Goal: Transaction & Acquisition: Book appointment/travel/reservation

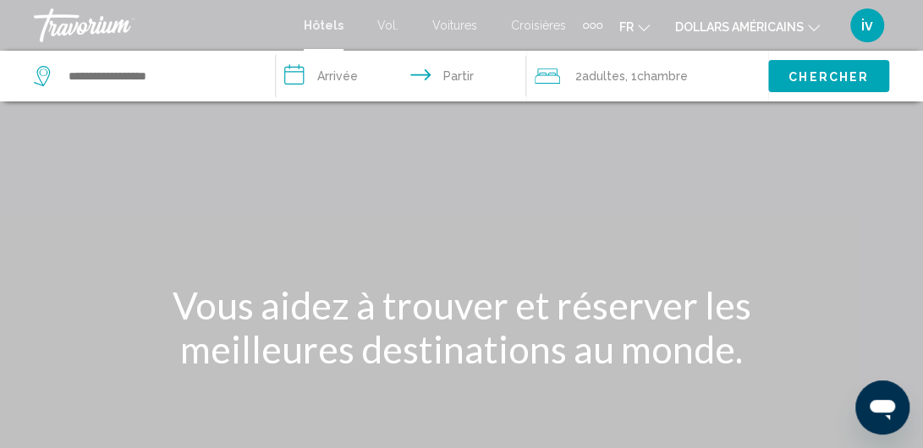
click at [305, 79] on input "**********" at bounding box center [404, 79] width 257 height 56
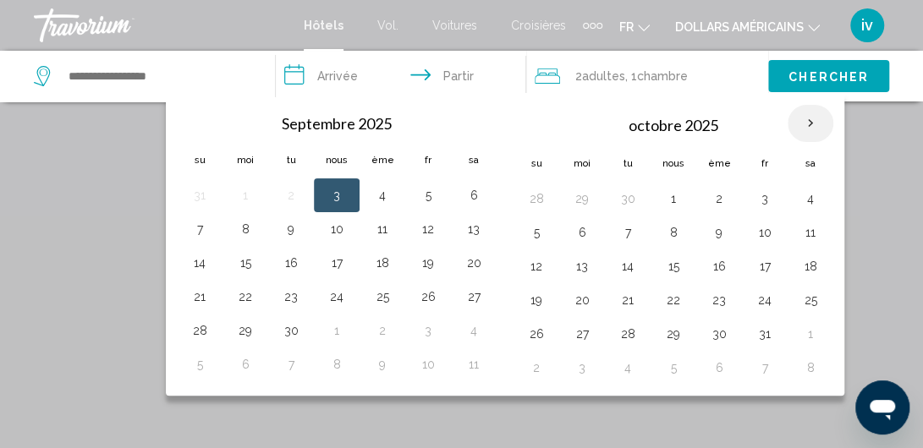
click at [802, 124] on th "Mois prochain" at bounding box center [811, 123] width 46 height 37
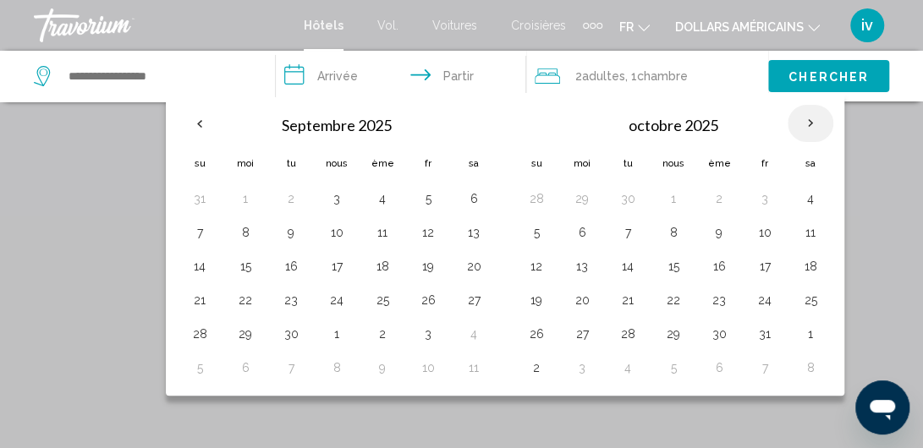
click at [802, 124] on th "Mois prochain" at bounding box center [811, 123] width 46 height 37
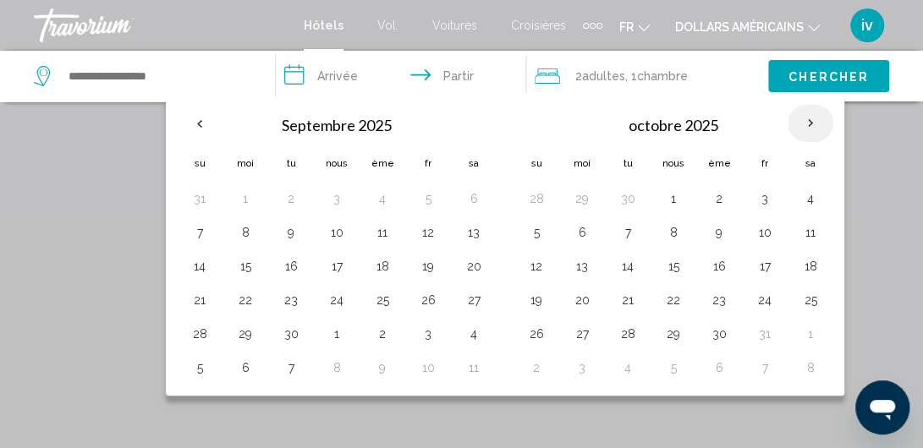
click at [802, 124] on th "Mois prochain" at bounding box center [811, 123] width 46 height 37
click at [805, 30] on button "dollars américains USD ($) MXN ([GEOGRAPHIC_DATA]$) CAD ($ CA) GBP (£) EUR (€) …" at bounding box center [747, 26] width 145 height 25
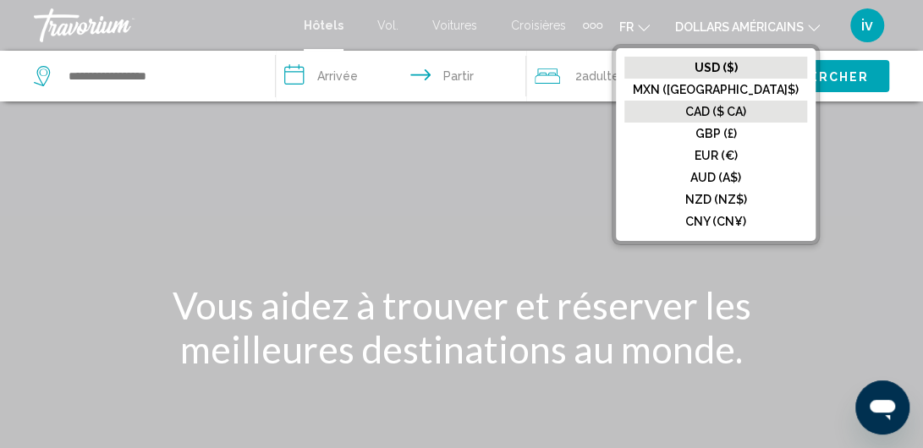
click at [746, 106] on font "CAD ($ CA)" at bounding box center [715, 112] width 61 height 14
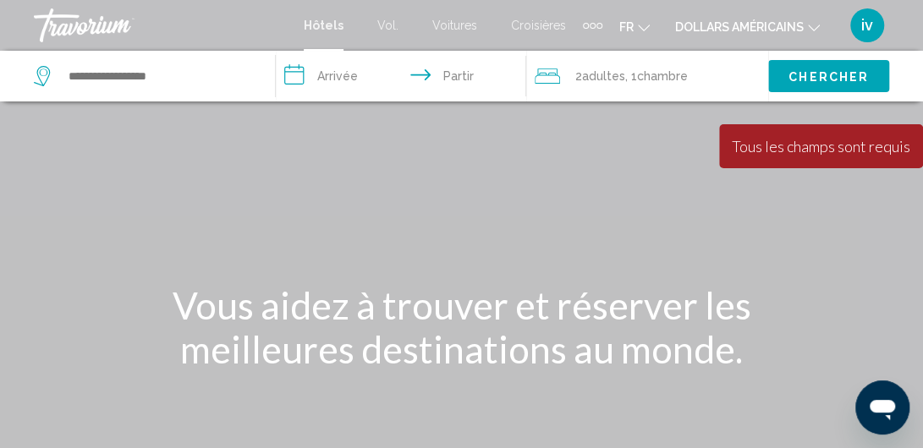
click at [337, 28] on font "Hôtels" at bounding box center [324, 26] width 40 height 14
click at [157, 83] on input "Widget de recherche" at bounding box center [158, 75] width 183 height 25
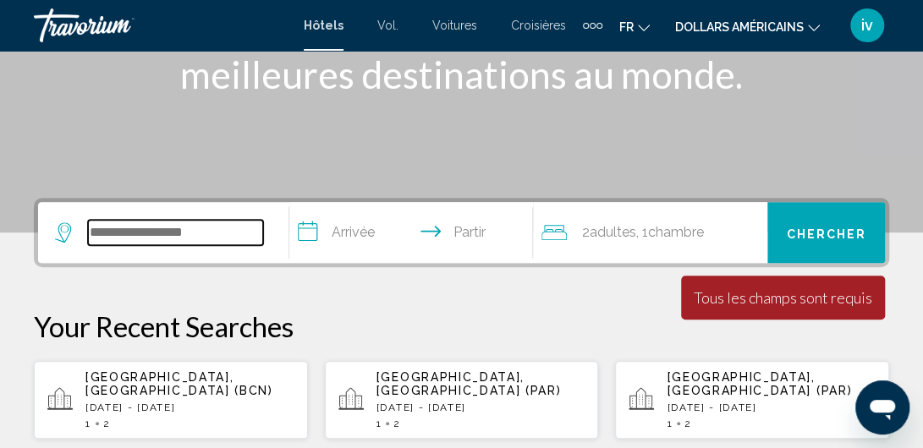
scroll to position [254, 0]
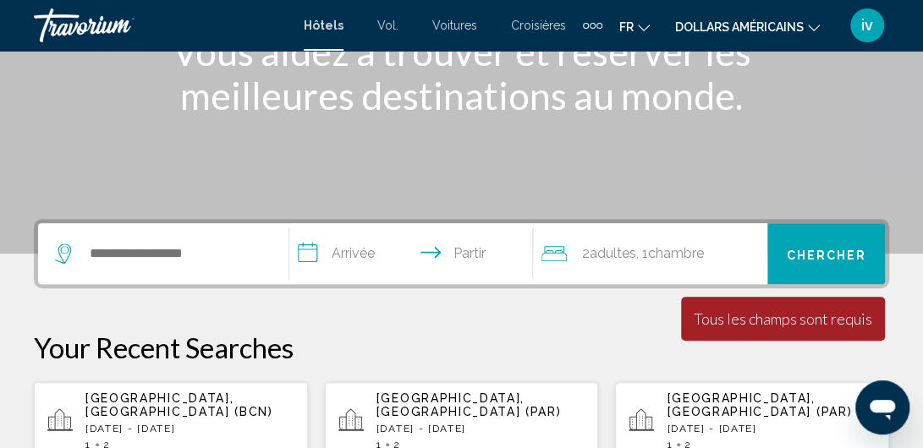
click at [354, 256] on input "**********" at bounding box center [414, 256] width 250 height 66
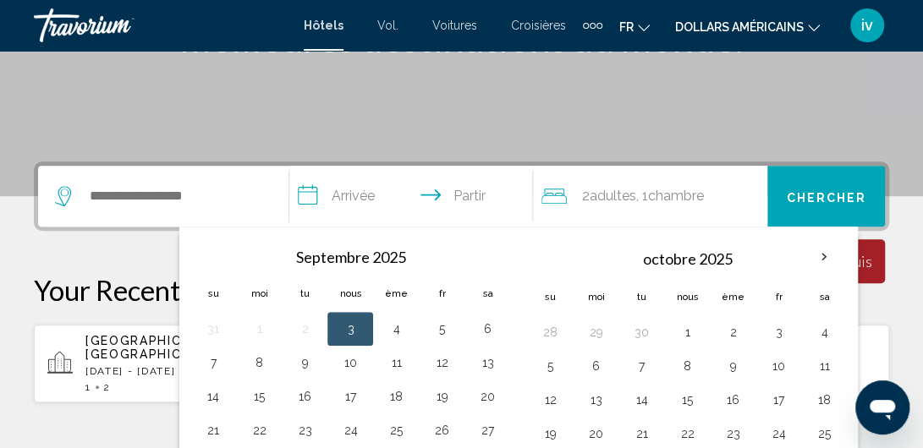
scroll to position [418, 0]
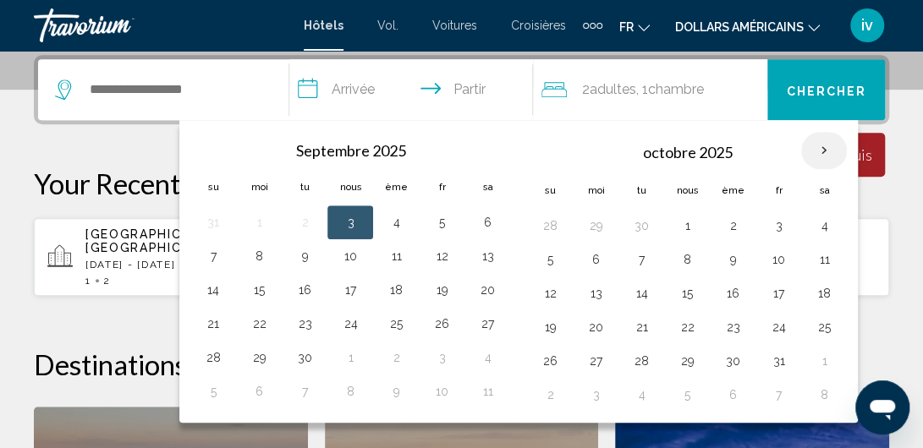
click at [825, 148] on th "Mois prochain" at bounding box center [824, 150] width 46 height 37
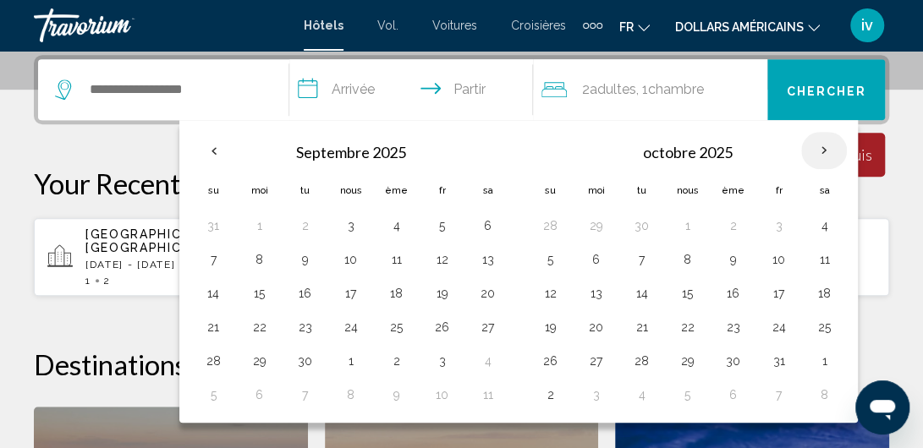
click at [824, 147] on th "Mois prochain" at bounding box center [824, 150] width 46 height 37
click at [813, 147] on th "Mois prochain" at bounding box center [824, 150] width 46 height 37
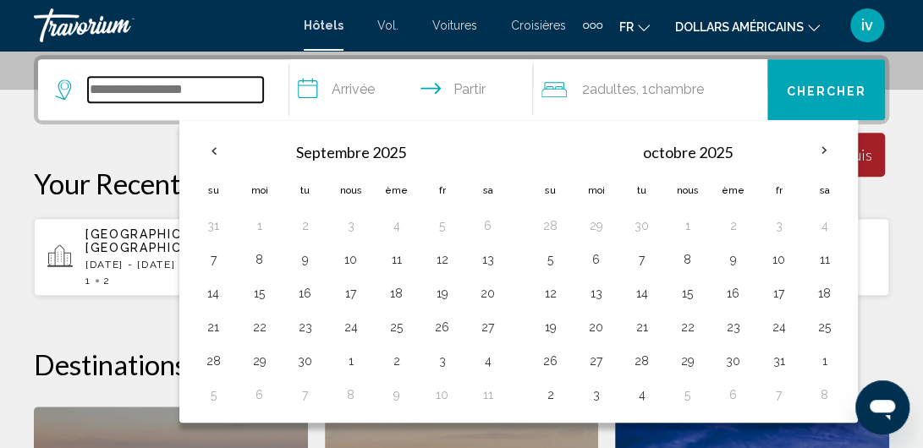
click at [176, 91] on input "Widget de recherche" at bounding box center [175, 89] width 175 height 25
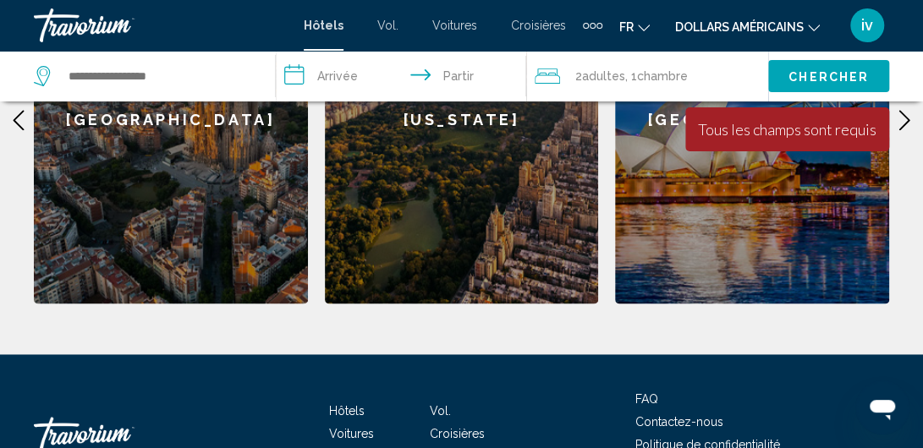
scroll to position [734, 0]
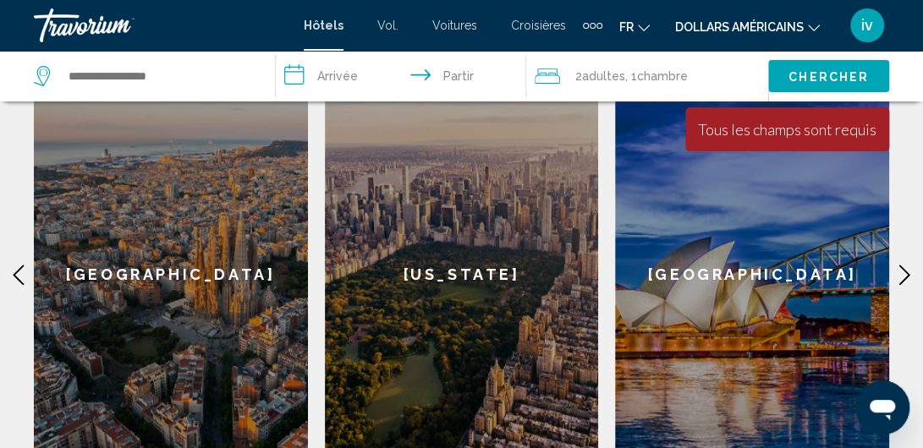
click at [909, 265] on icon "Contenu principal" at bounding box center [904, 275] width 11 height 20
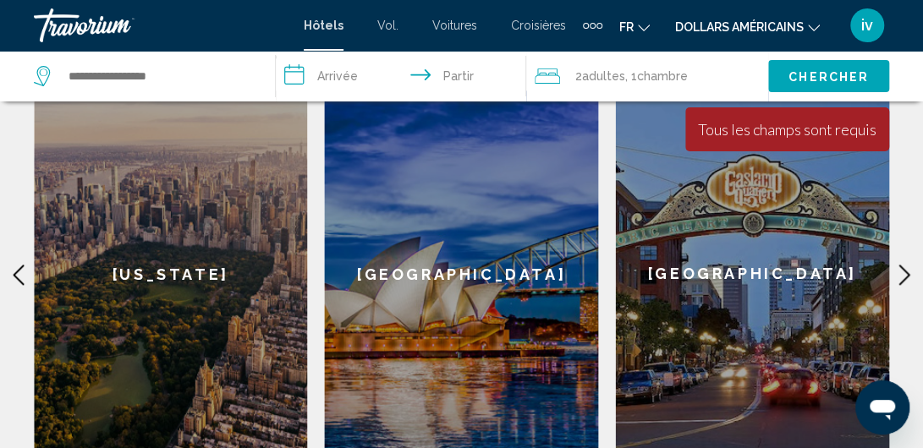
click at [905, 265] on icon "Contenu principal" at bounding box center [904, 275] width 20 height 20
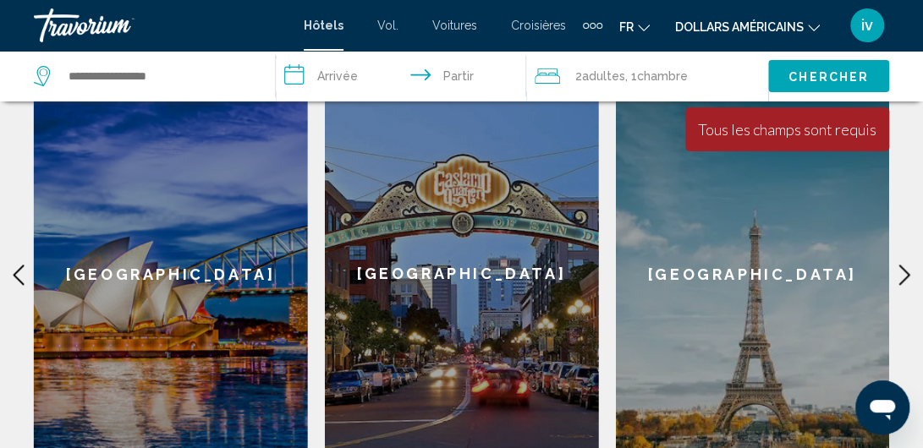
click at [905, 265] on icon "Contenu principal" at bounding box center [904, 275] width 20 height 20
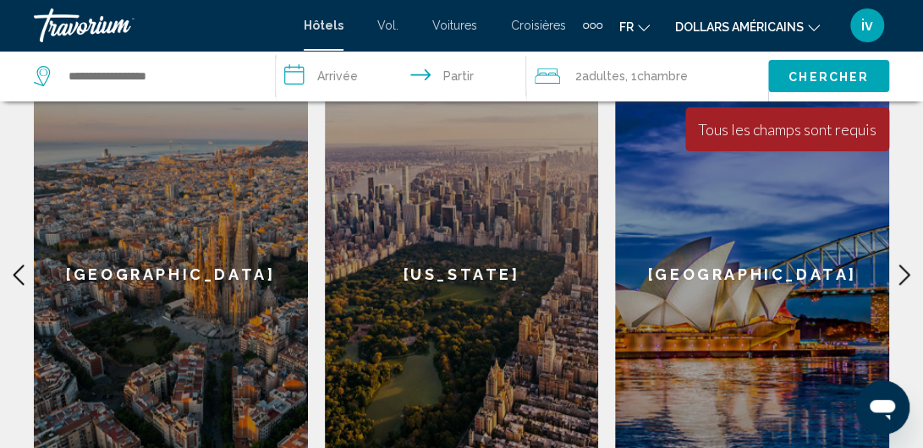
click at [482, 368] on div "[US_STATE]" at bounding box center [462, 275] width 274 height 368
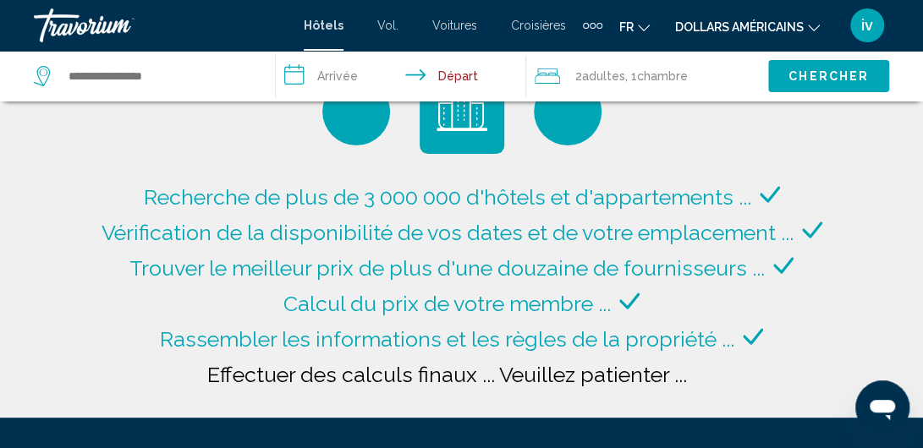
scroll to position [85, 0]
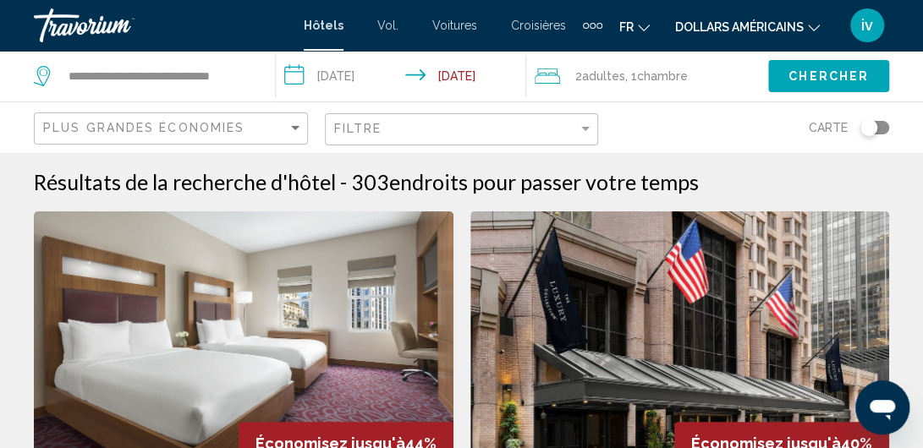
click at [41, 74] on icon "Search widget" at bounding box center [44, 76] width 20 height 20
click at [136, 80] on input "**********" at bounding box center [158, 75] width 183 height 25
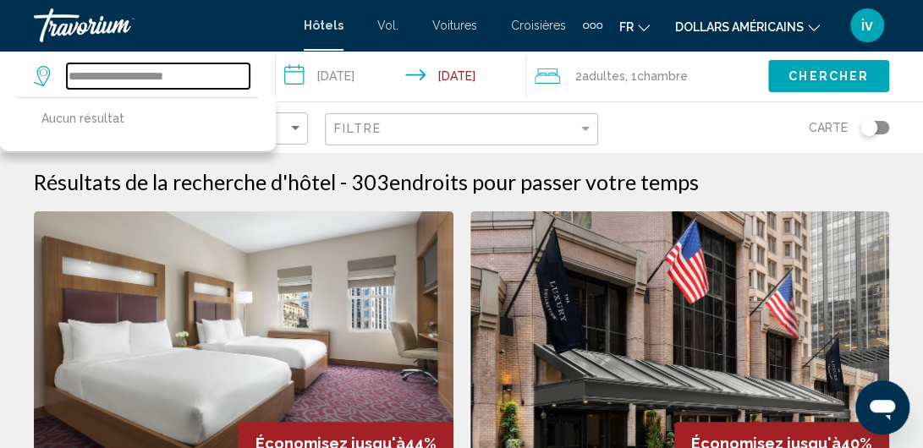
click at [188, 71] on input "**********" at bounding box center [158, 75] width 183 height 25
type input "*"
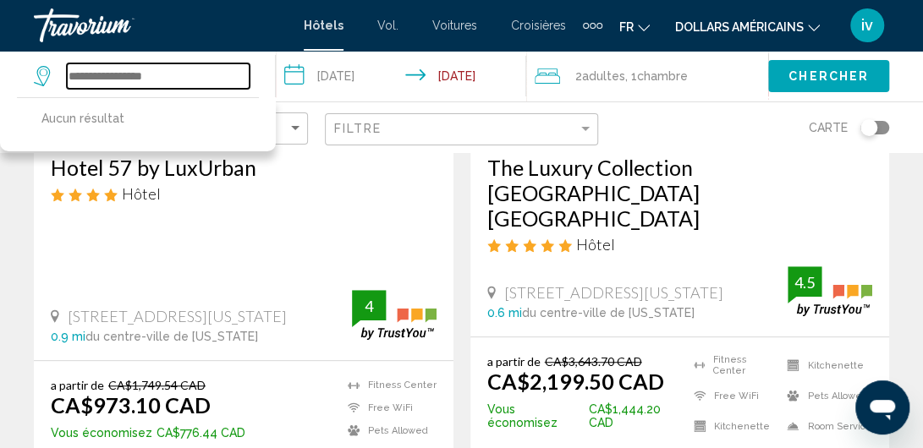
scroll to position [592, 0]
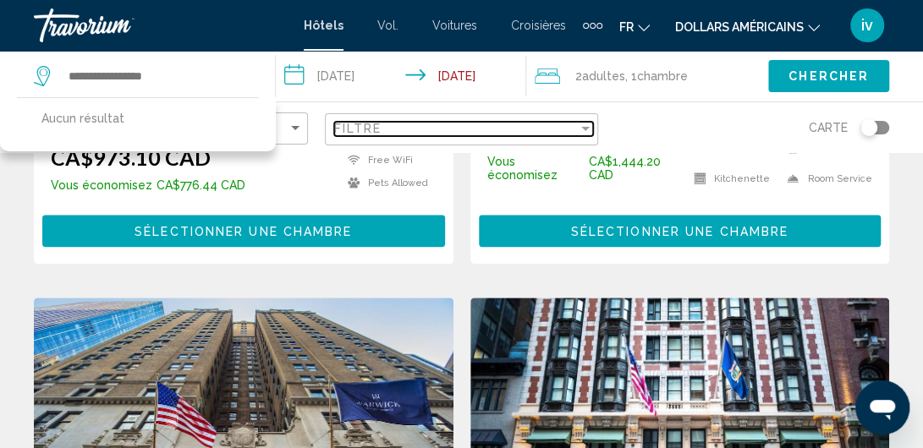
click at [579, 124] on div "Filter" at bounding box center [585, 129] width 15 height 14
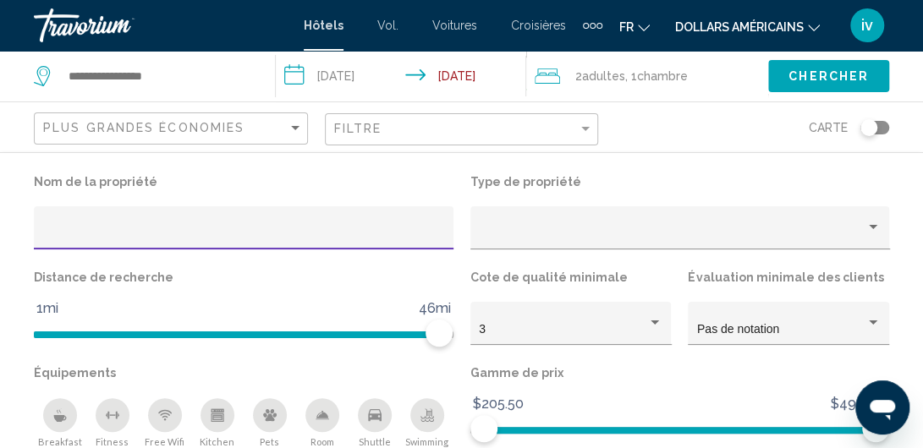
scroll to position [677, 0]
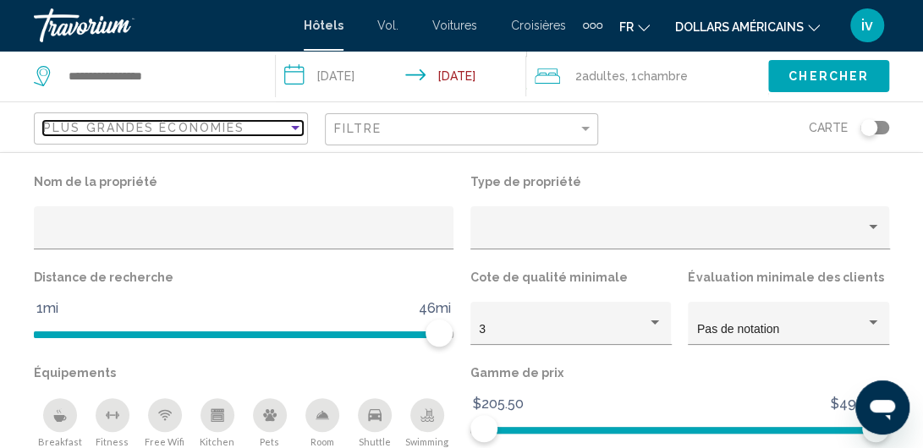
click at [284, 125] on div "Plus grandes économies" at bounding box center [165, 128] width 245 height 14
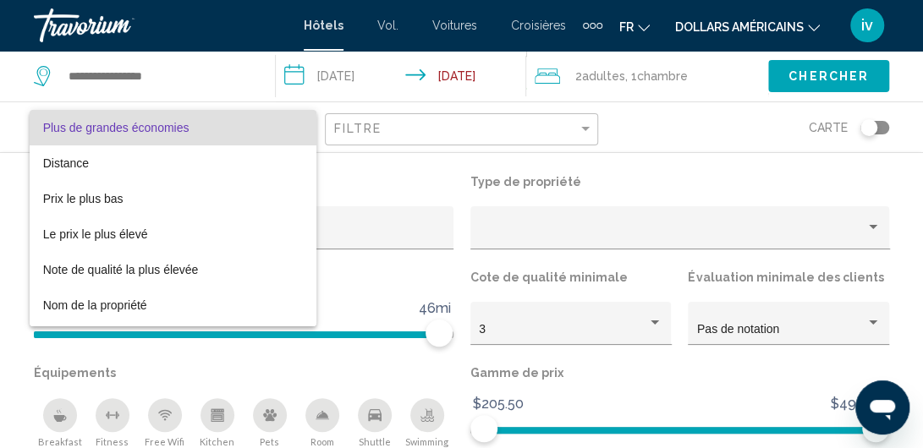
click at [284, 125] on span "Plus de grandes économies" at bounding box center [173, 128] width 260 height 36
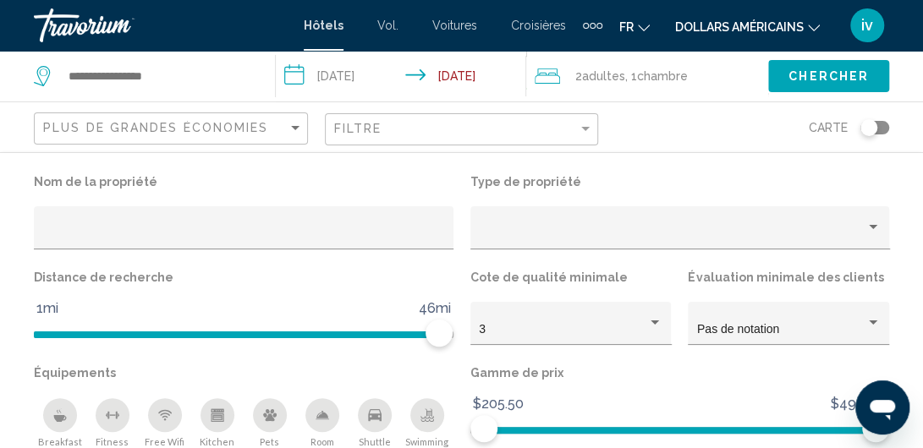
click at [347, 69] on input "**********" at bounding box center [404, 79] width 257 height 56
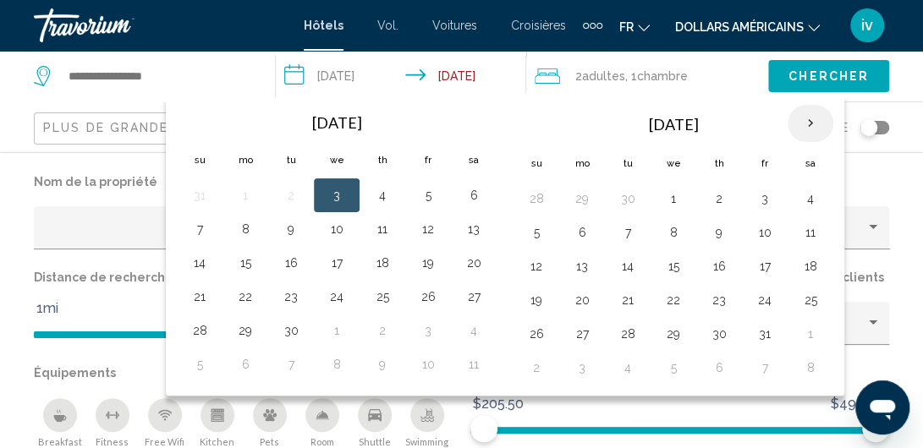
click at [802, 117] on th "Next month" at bounding box center [811, 123] width 46 height 37
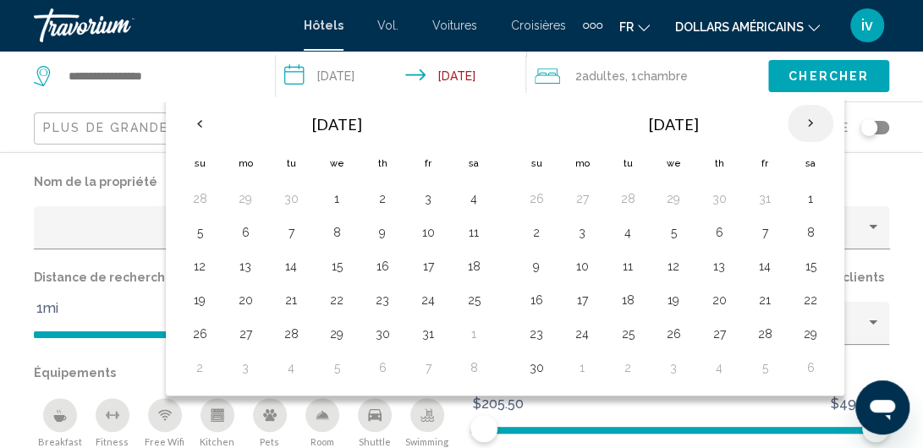
click at [802, 117] on th "Next month" at bounding box center [811, 123] width 46 height 37
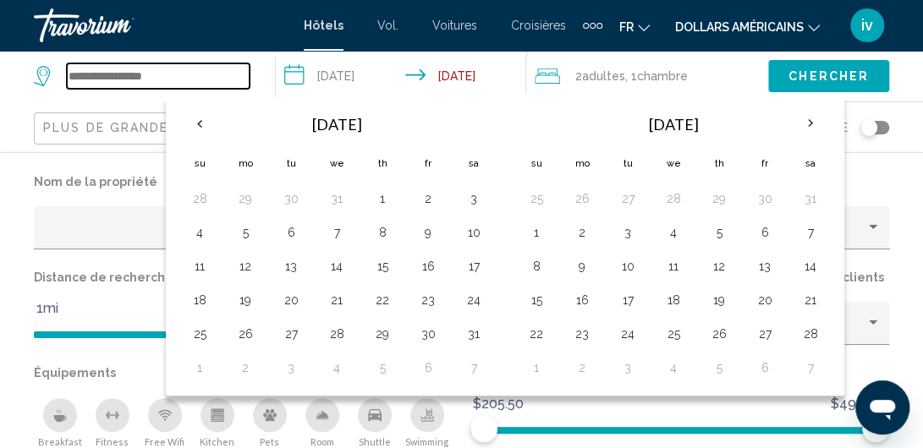
click at [91, 79] on input "Search widget" at bounding box center [158, 75] width 183 height 25
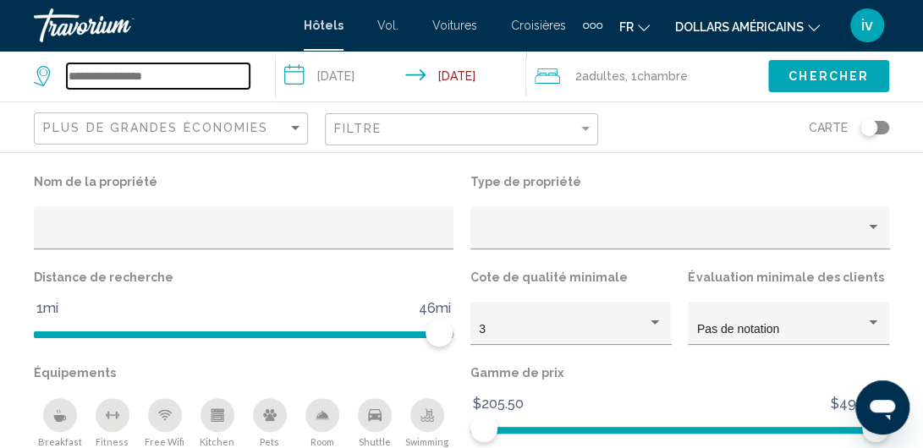
click at [91, 79] on input "Search widget" at bounding box center [158, 75] width 183 height 25
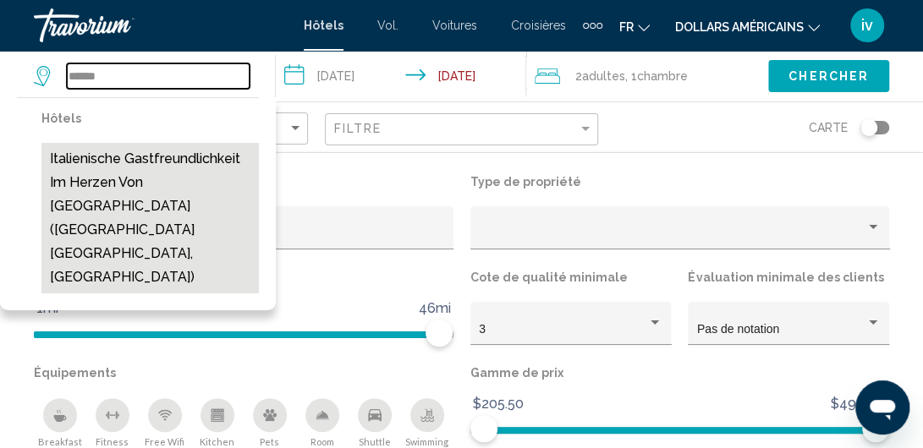
scroll to position [761, 0]
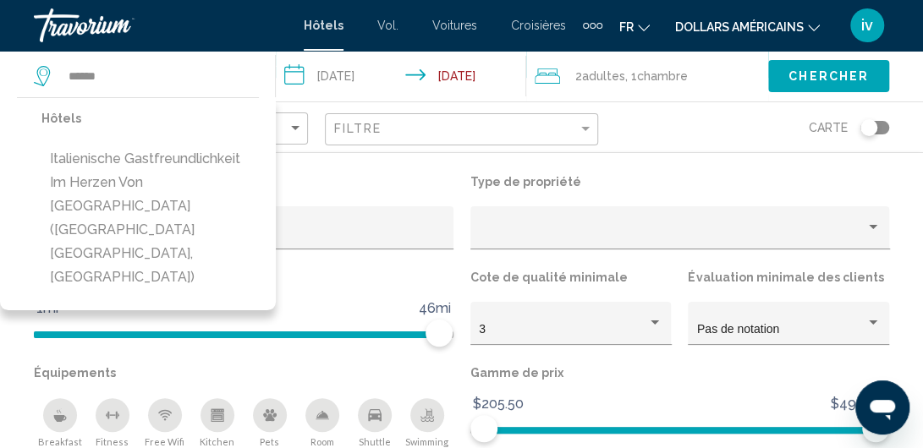
click at [337, 184] on p "Nom de la propriété" at bounding box center [244, 182] width 420 height 24
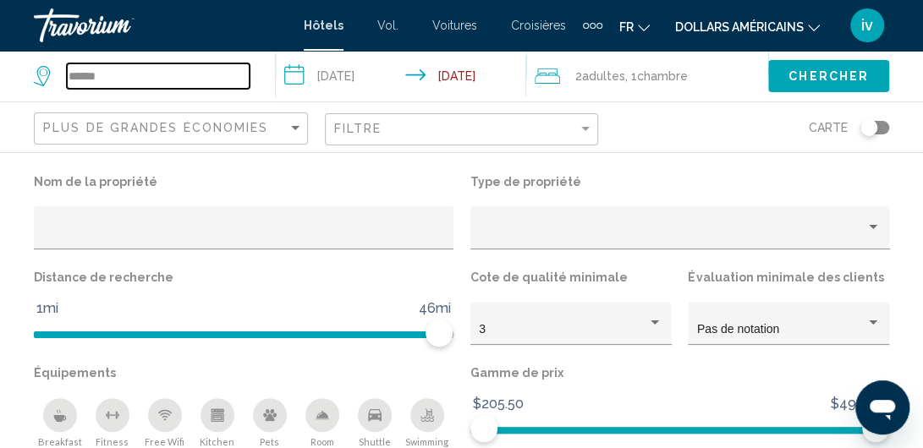
click at [109, 72] on input "******" at bounding box center [158, 75] width 183 height 25
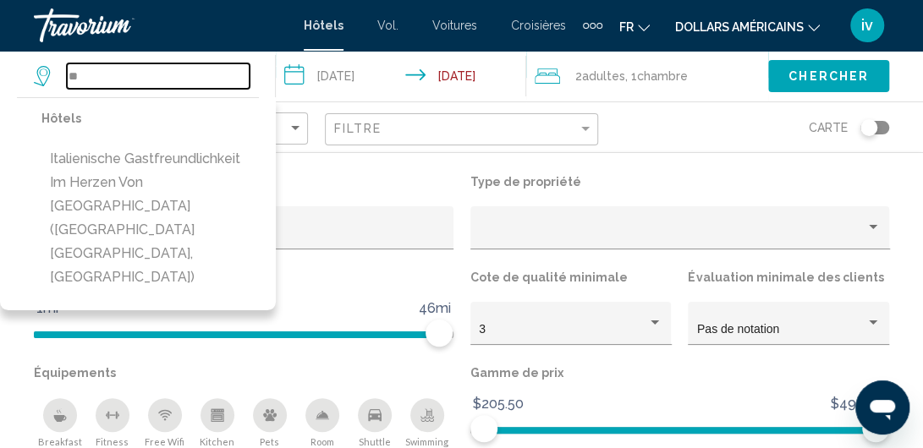
type input "*"
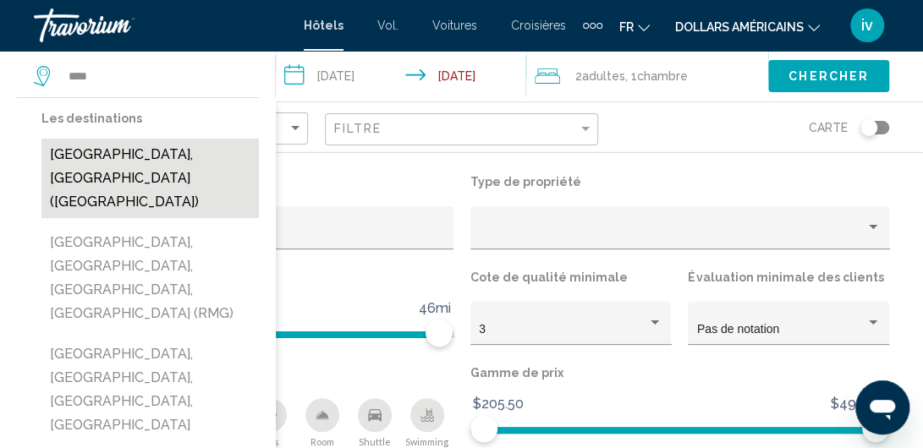
click at [93, 151] on button "[GEOGRAPHIC_DATA], [GEOGRAPHIC_DATA] ([GEOGRAPHIC_DATA])" at bounding box center [149, 179] width 217 height 80
type input "**********"
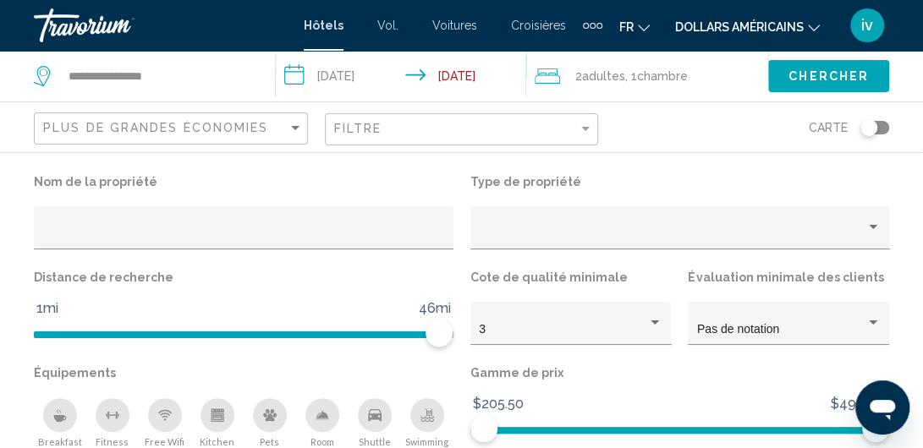
click at [366, 74] on input "**********" at bounding box center [404, 79] width 257 height 56
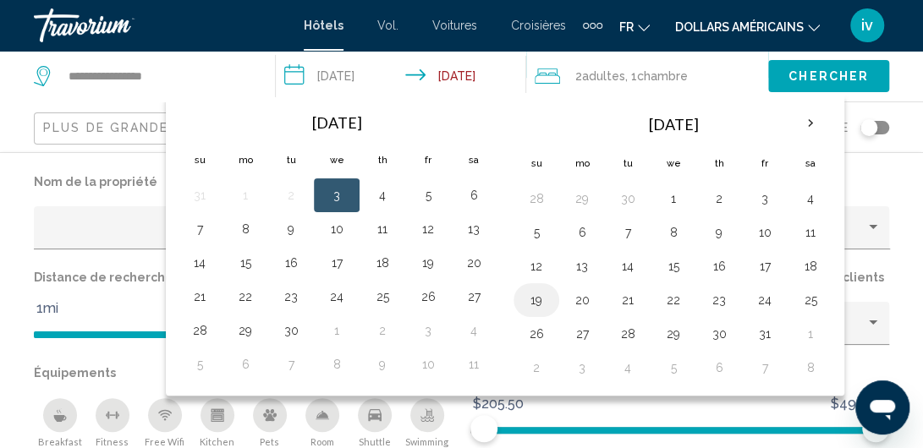
click at [536, 300] on button "19" at bounding box center [536, 300] width 27 height 24
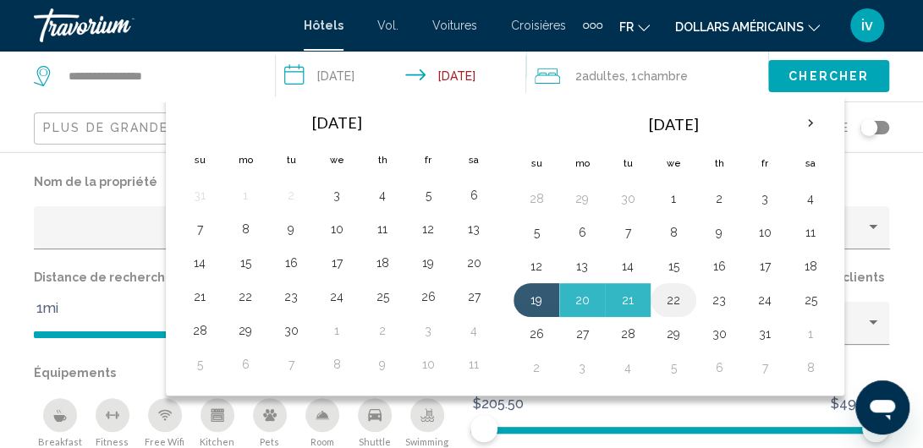
click at [679, 297] on button "22" at bounding box center [673, 300] width 27 height 24
type input "**********"
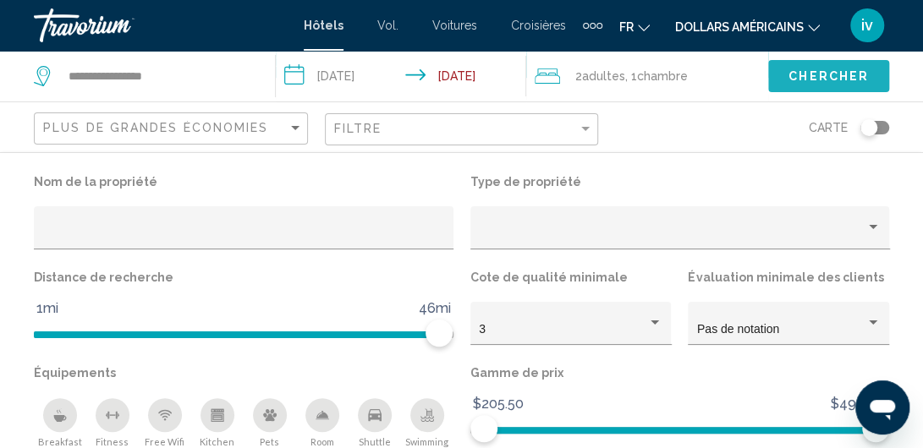
click at [810, 69] on span "Chercher" at bounding box center [829, 76] width 80 height 14
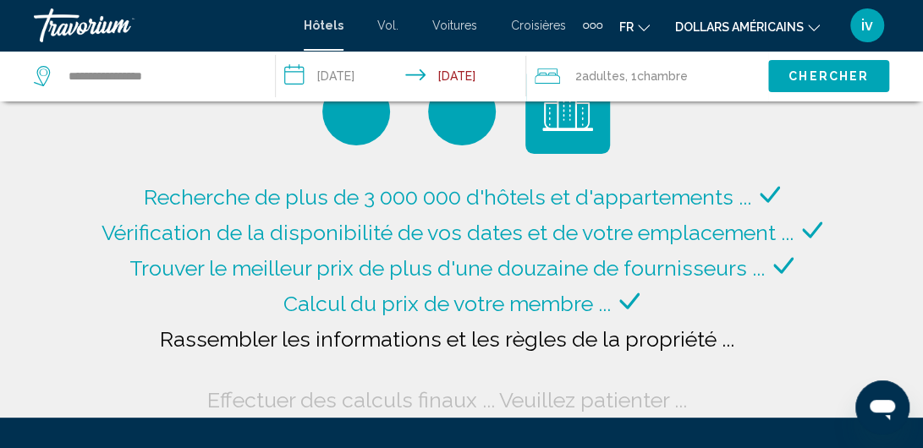
scroll to position [85, 0]
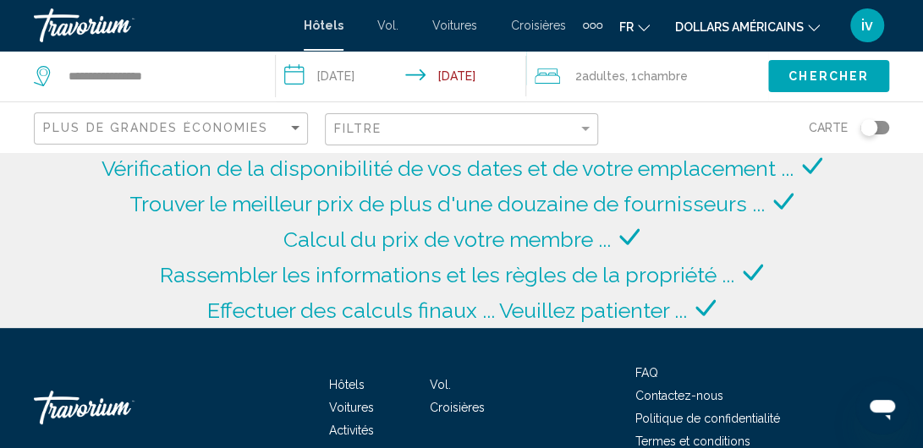
scroll to position [39, 0]
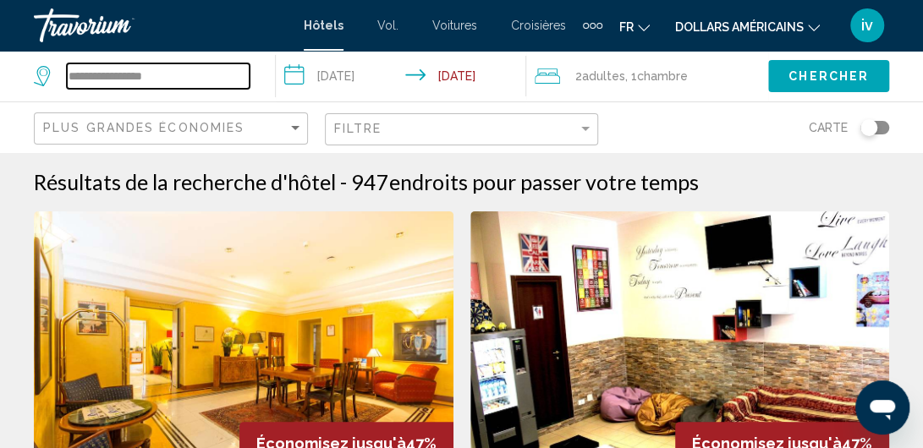
click at [184, 74] on input "**********" at bounding box center [158, 75] width 183 height 25
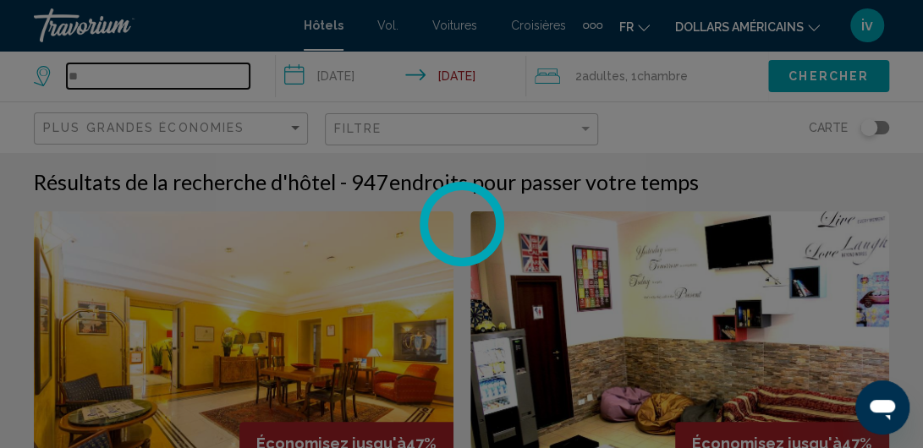
type input "*"
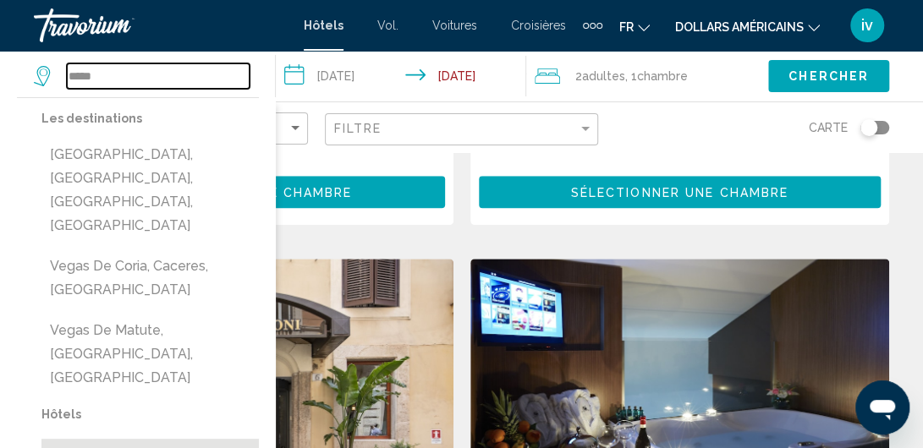
scroll to position [592, 0]
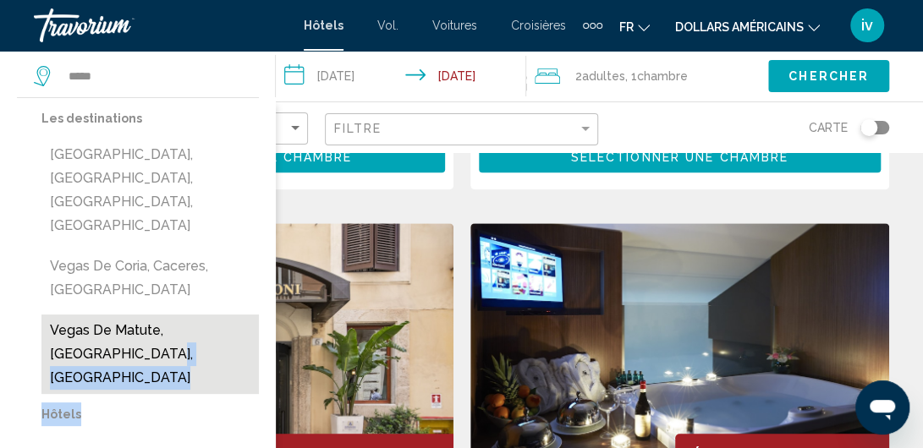
drag, startPoint x: 195, startPoint y: 325, endPoint x: 202, endPoint y: 289, distance: 36.3
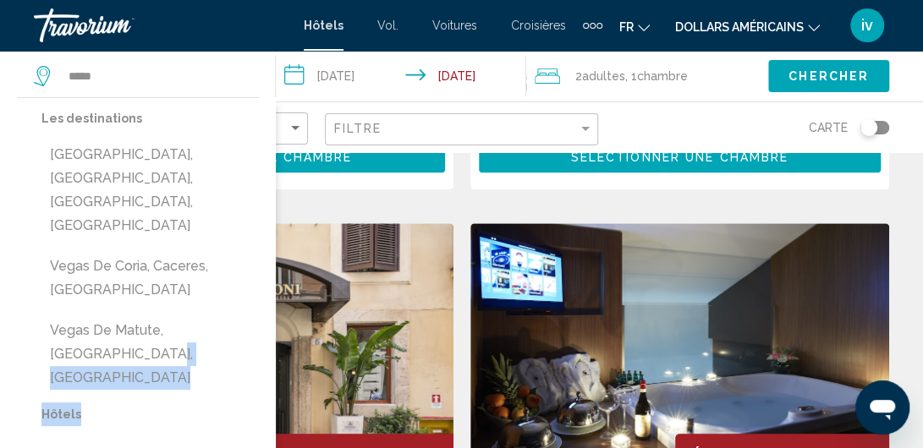
click at [67, 403] on p "Hôtels" at bounding box center [149, 415] width 217 height 24
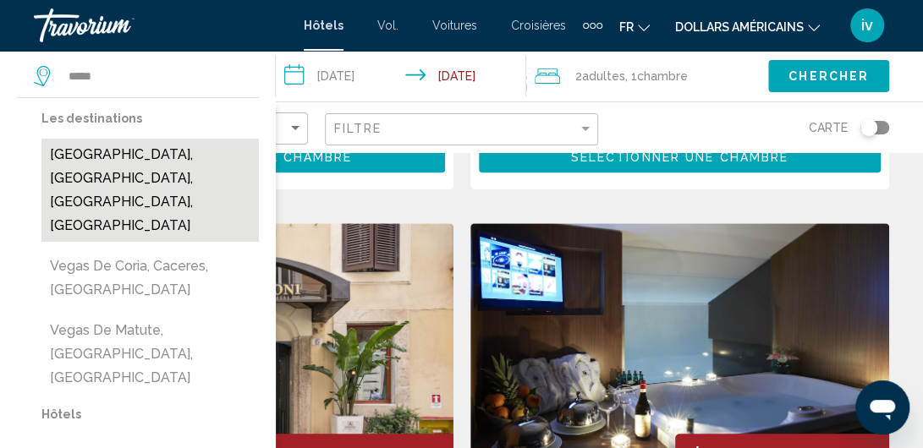
click at [135, 177] on button "[GEOGRAPHIC_DATA], [GEOGRAPHIC_DATA], [GEOGRAPHIC_DATA], [GEOGRAPHIC_DATA]" at bounding box center [149, 190] width 217 height 103
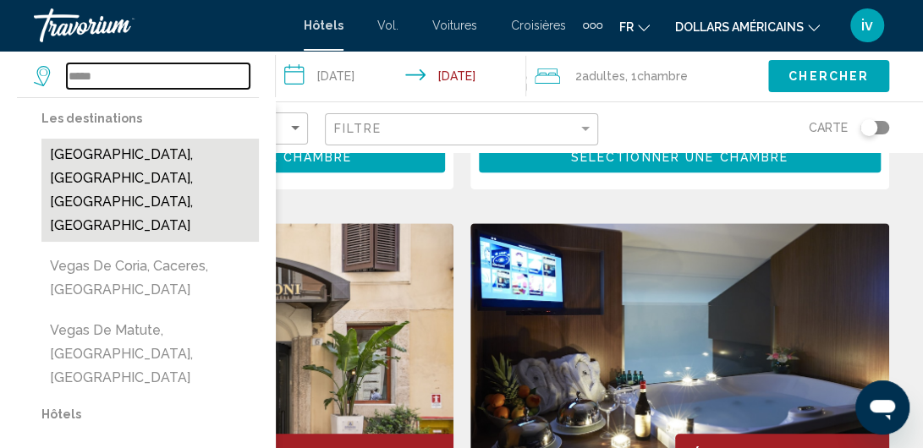
type input "**********"
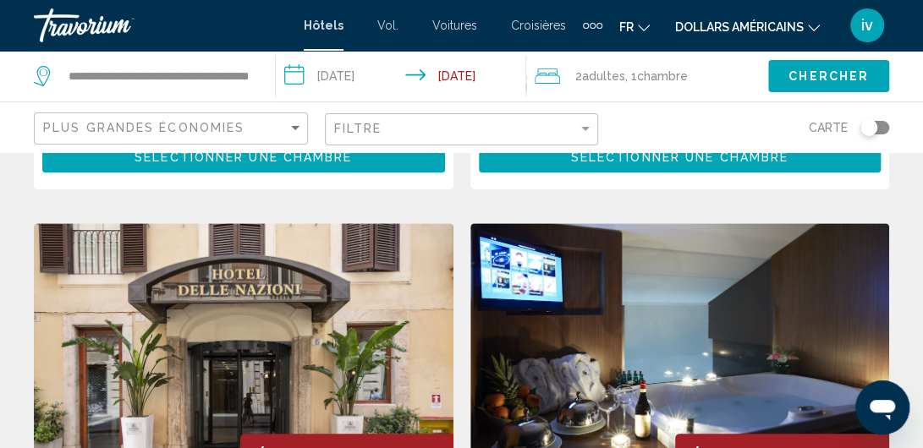
click at [299, 79] on input "**********" at bounding box center [404, 79] width 257 height 56
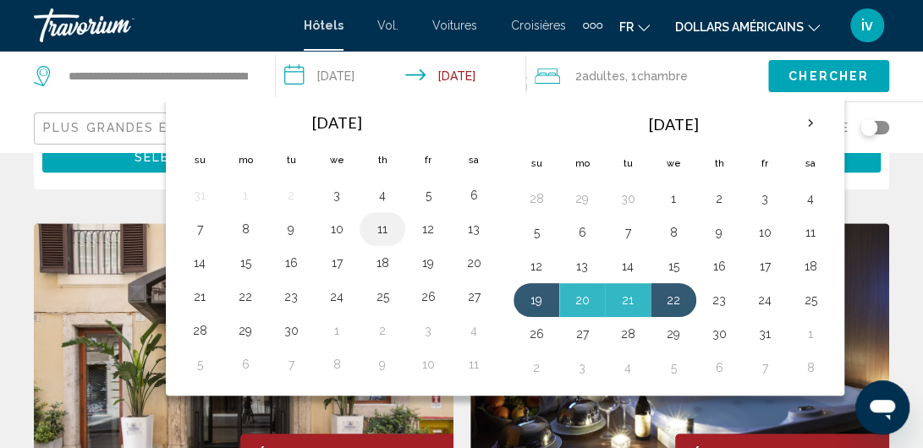
click at [375, 229] on button "11" at bounding box center [382, 229] width 27 height 24
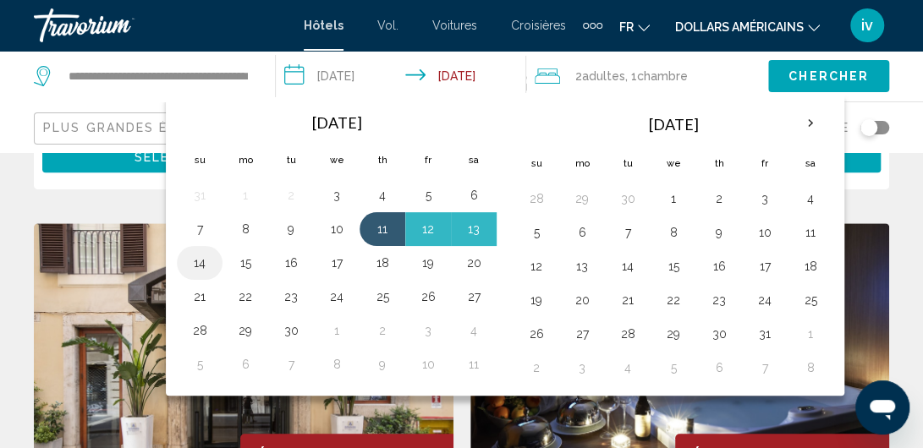
click at [203, 260] on button "14" at bounding box center [199, 263] width 27 height 24
type input "**********"
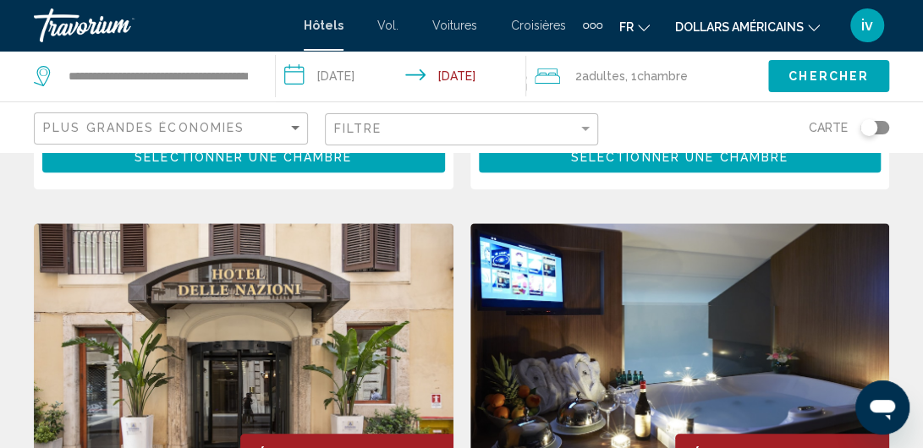
click at [831, 79] on span "Chercher" at bounding box center [829, 77] width 80 height 14
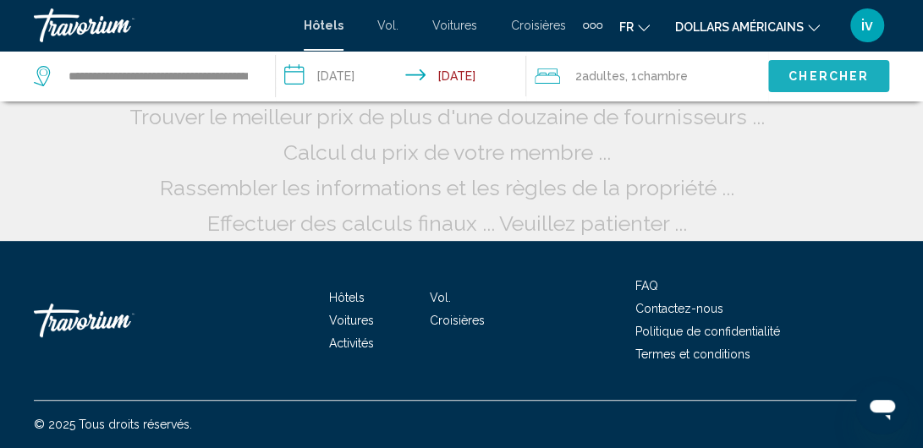
scroll to position [234, 0]
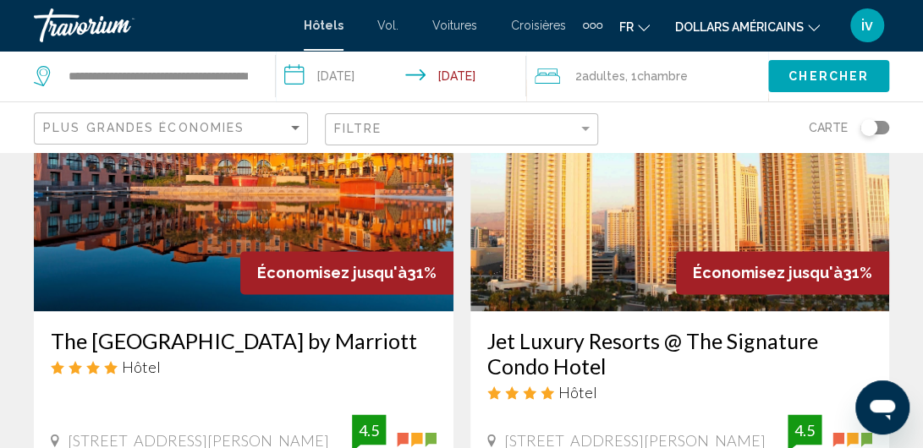
scroll to position [846, 0]
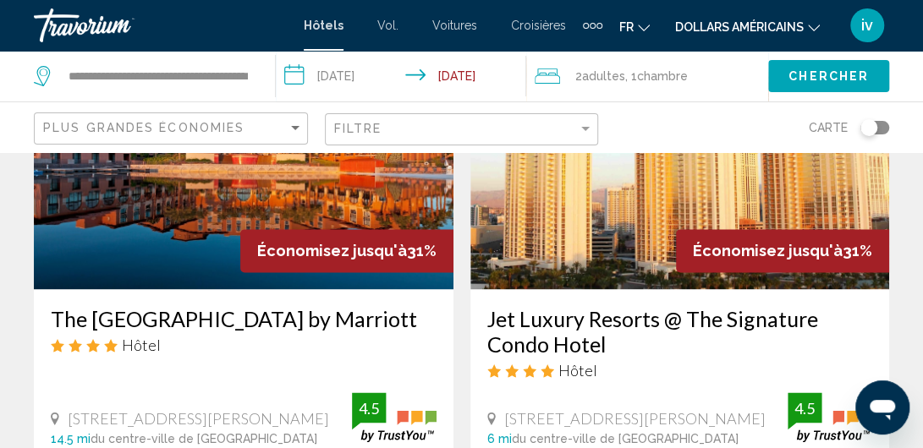
click at [812, 30] on icon "Changer de devise" at bounding box center [814, 28] width 12 height 7
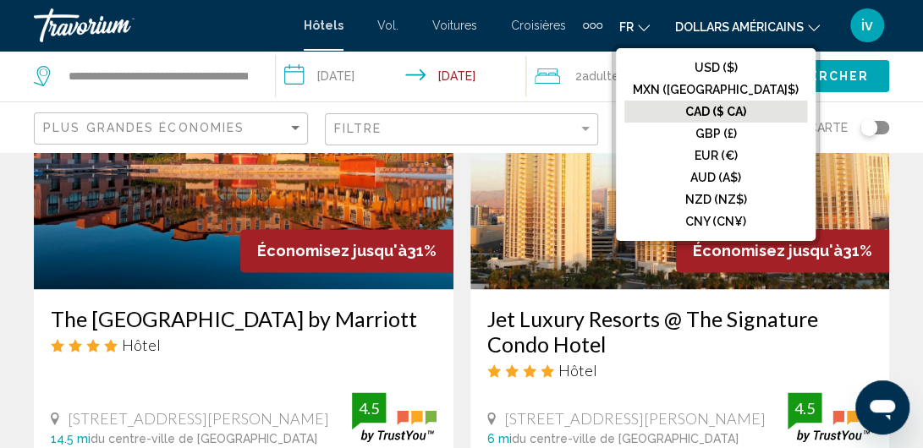
click at [746, 105] on font "CAD ($ CA)" at bounding box center [715, 112] width 61 height 14
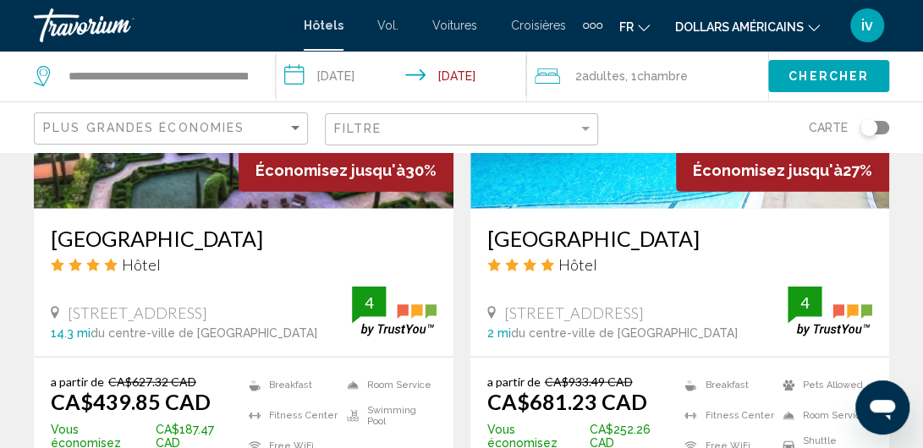
scroll to position [1607, 0]
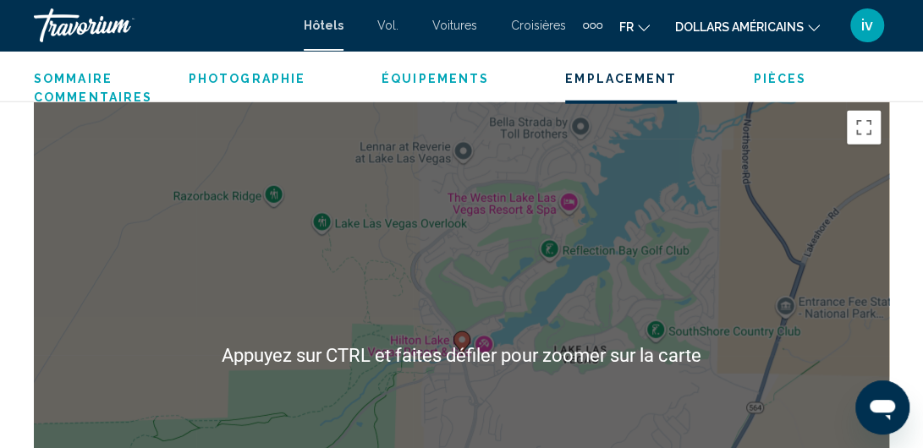
scroll to position [1920, 0]
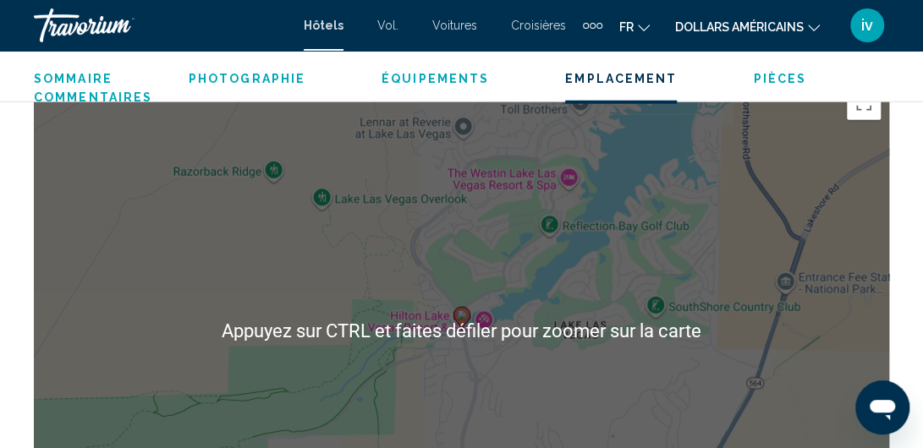
click at [673, 406] on div "Pour activer le glissement du marqueur avec le clavier, appuyez sur Alt+Entrée.…" at bounding box center [461, 332] width 855 height 508
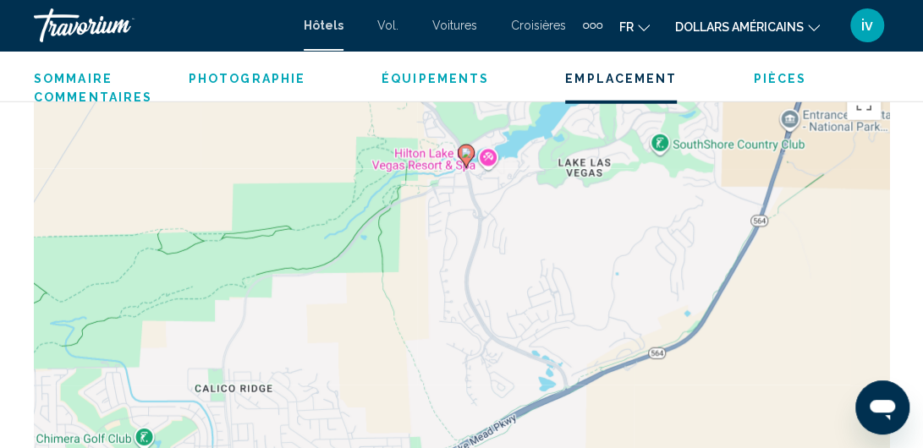
drag, startPoint x: 552, startPoint y: 416, endPoint x: 557, endPoint y: 255, distance: 161.6
click at [557, 255] on div "Pour activer le glissement du marqueur avec le clavier, appuyez sur Alt+Entrée.…" at bounding box center [461, 332] width 855 height 508
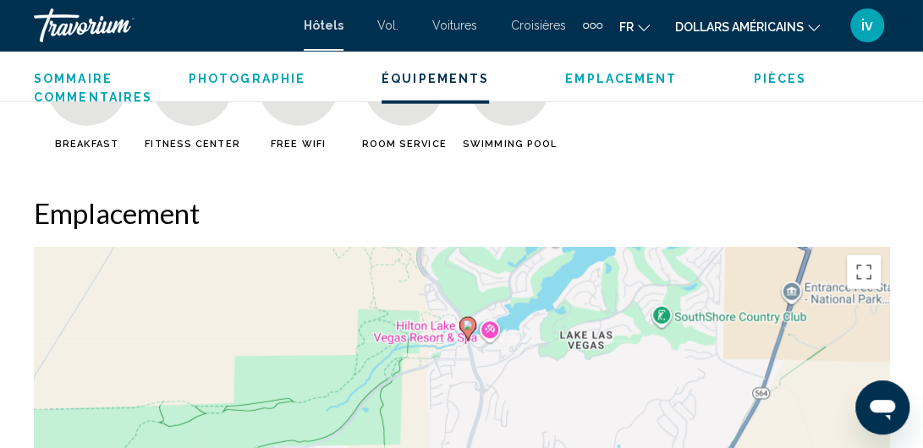
click at [619, 72] on span "Emplacement" at bounding box center [621, 79] width 112 height 14
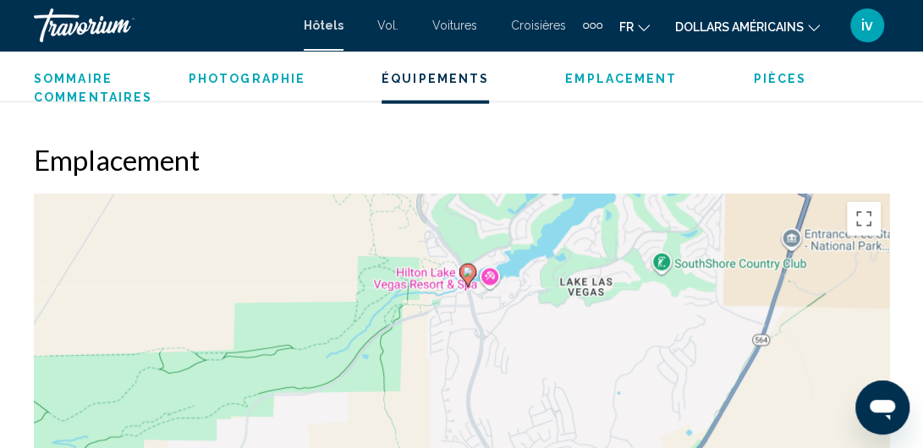
scroll to position [1846, 0]
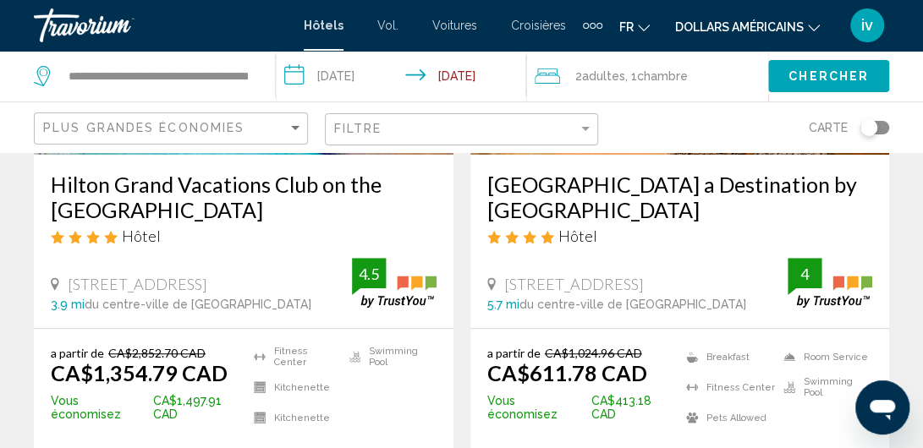
scroll to position [423, 0]
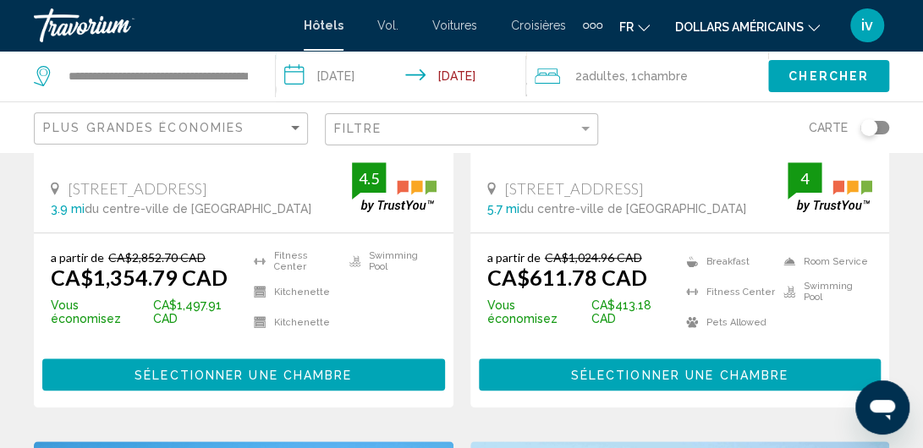
click at [250, 382] on button "Sélectionner une chambre" at bounding box center [243, 374] width 403 height 31
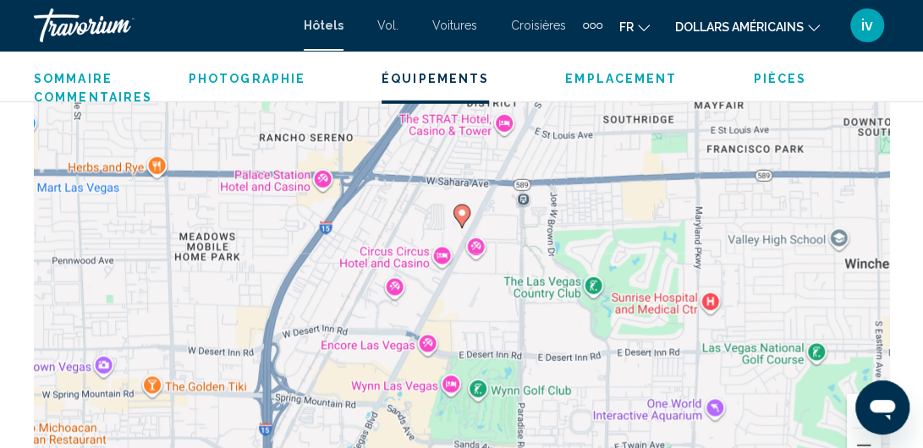
scroll to position [1751, 0]
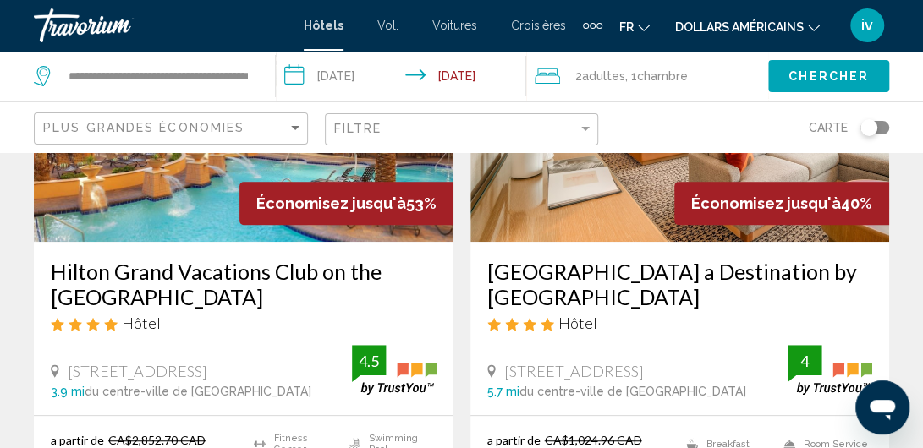
scroll to position [169, 0]
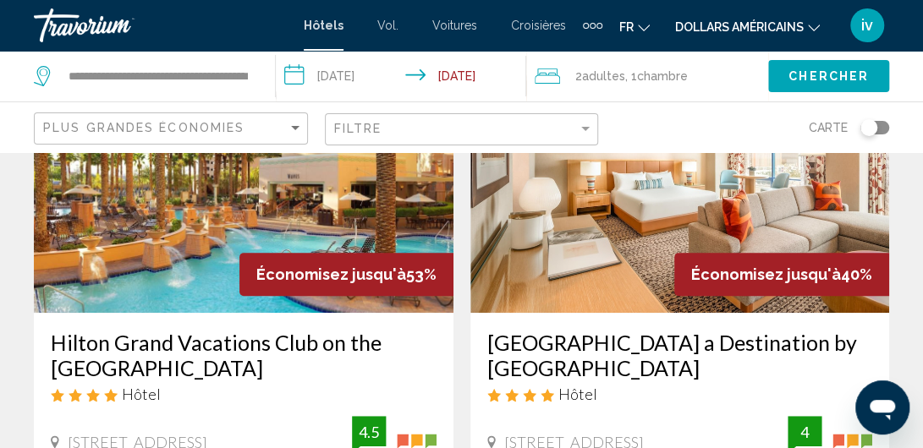
click at [585, 245] on img "Contenu principal" at bounding box center [680, 177] width 420 height 271
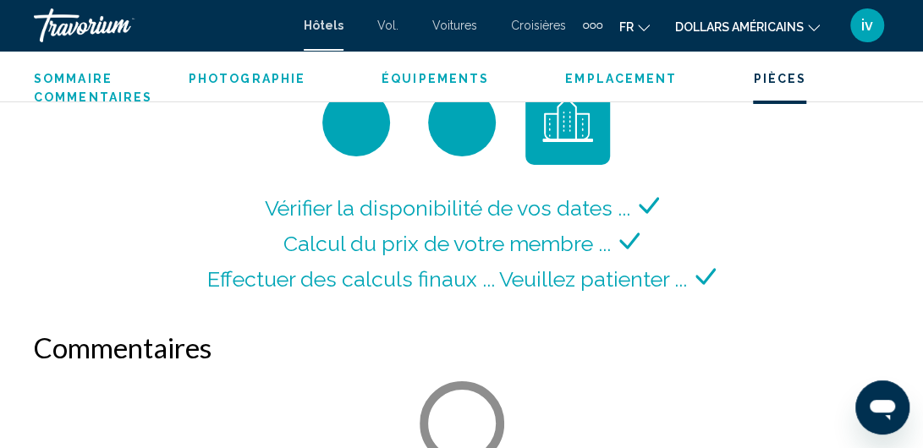
scroll to position [2682, 0]
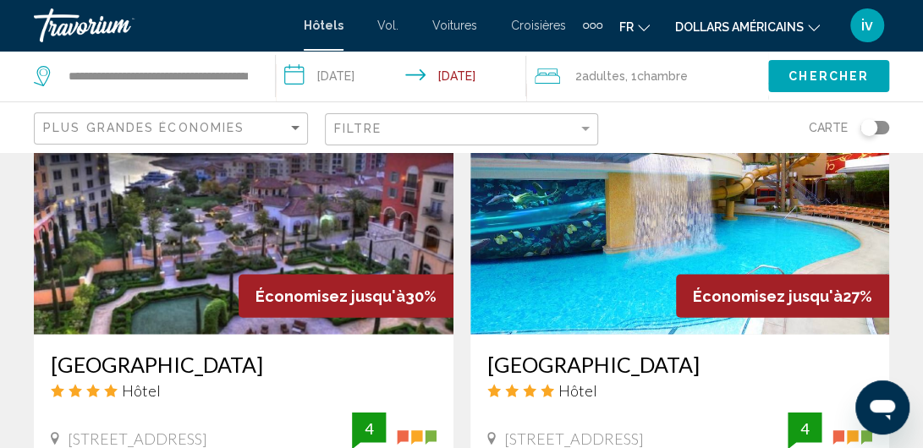
scroll to position [1607, 0]
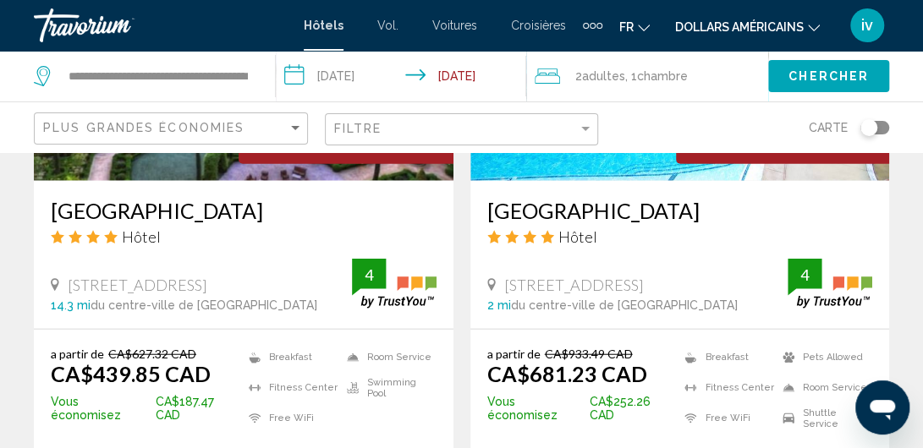
click at [309, 198] on h3 "[GEOGRAPHIC_DATA]" at bounding box center [244, 210] width 386 height 25
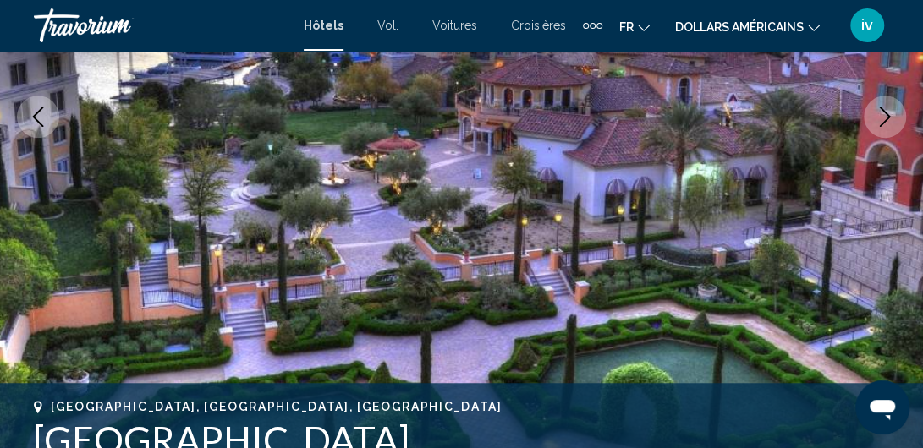
scroll to position [313, 0]
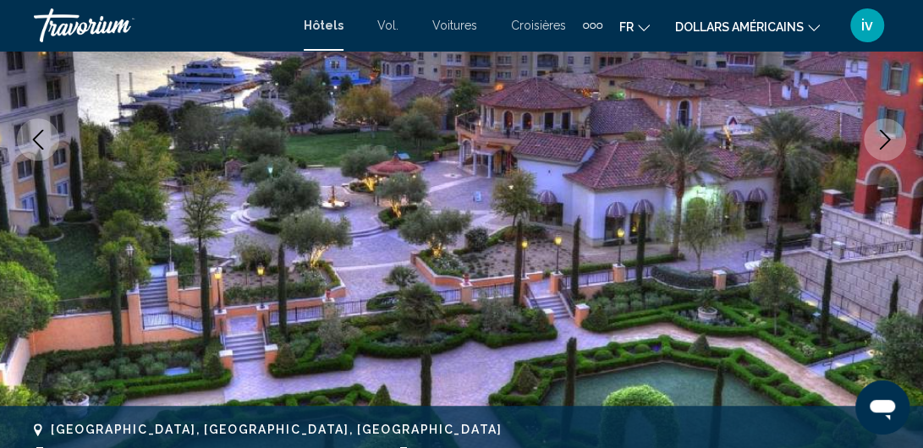
click at [884, 146] on icon "Next image" at bounding box center [885, 139] width 20 height 20
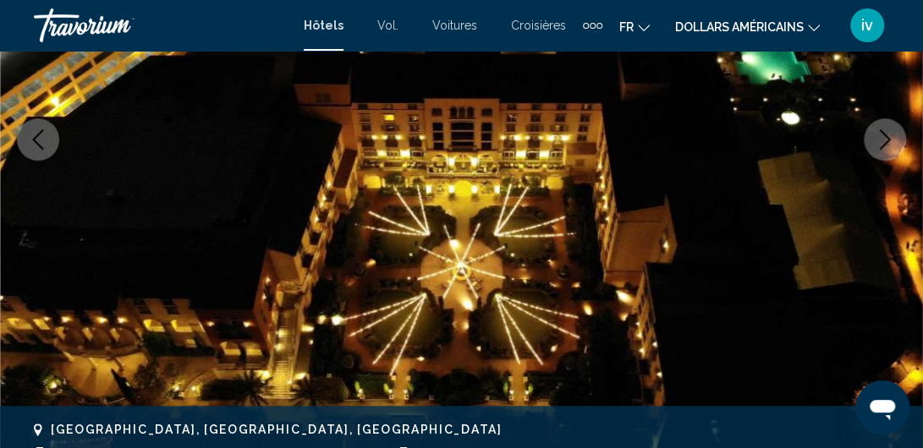
click at [884, 146] on icon "Next image" at bounding box center [885, 139] width 20 height 20
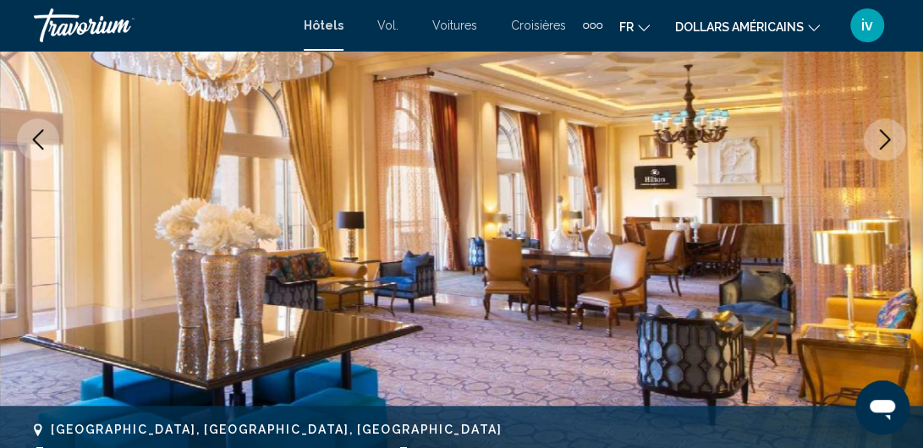
click at [884, 146] on icon "Next image" at bounding box center [885, 139] width 20 height 20
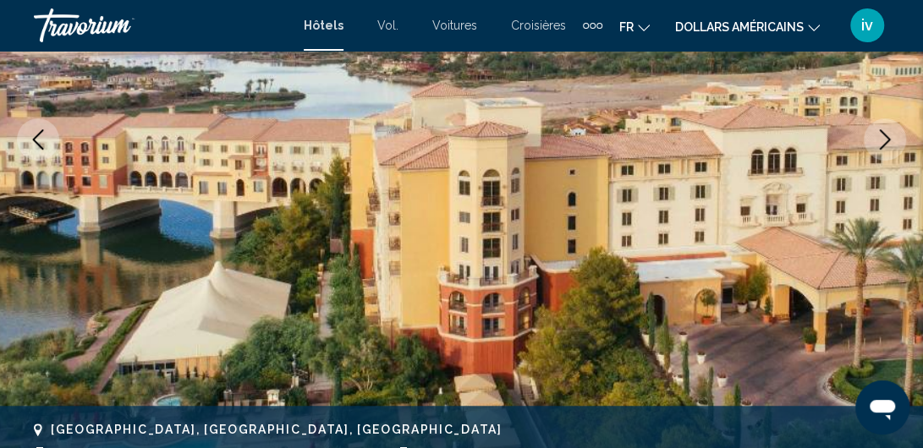
click at [884, 146] on icon "Next image" at bounding box center [885, 139] width 20 height 20
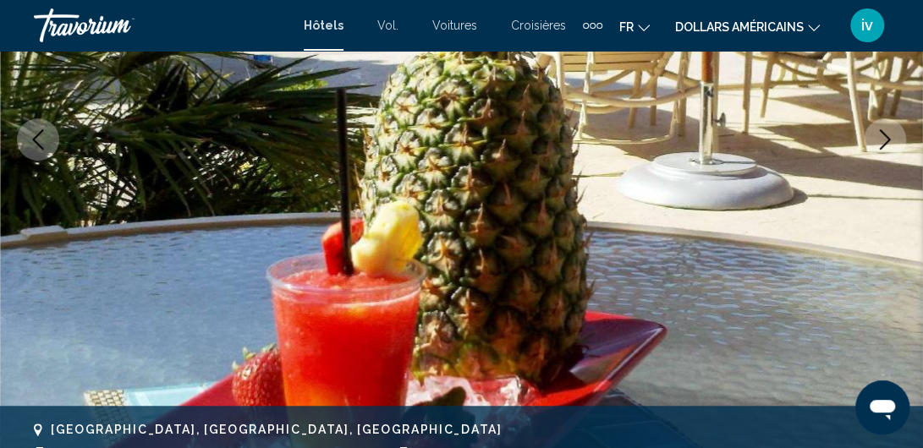
click at [884, 146] on icon "Next image" at bounding box center [885, 139] width 20 height 20
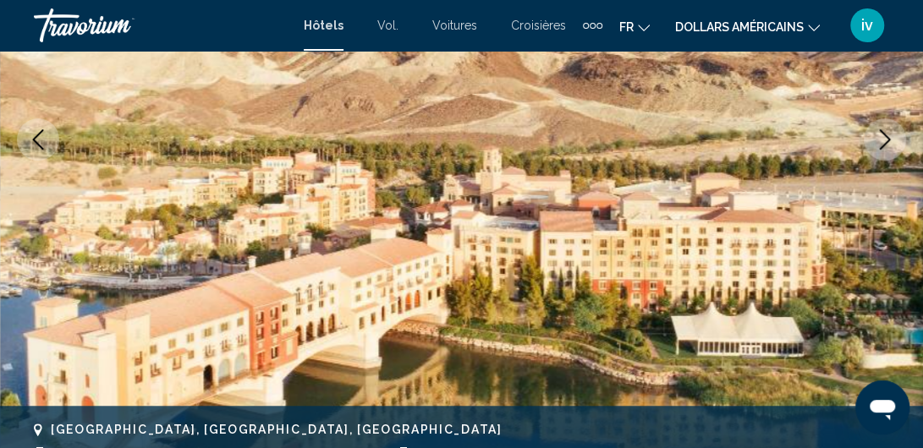
click at [884, 146] on icon "Next image" at bounding box center [885, 139] width 20 height 20
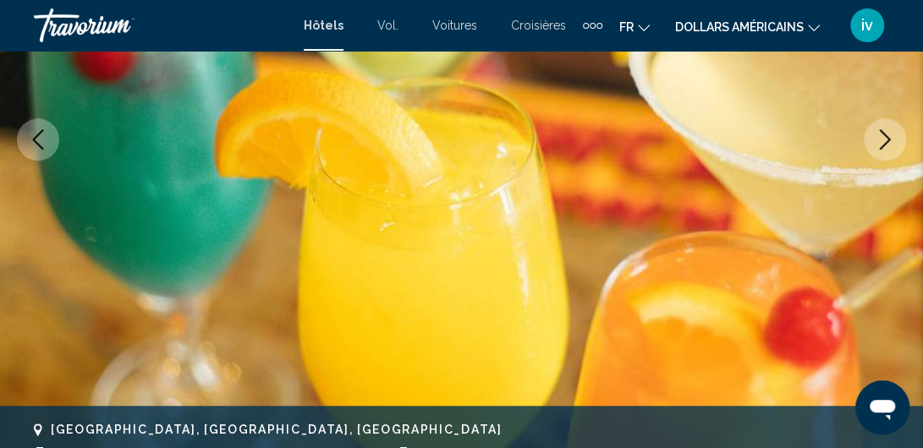
click at [884, 146] on icon "Next image" at bounding box center [885, 139] width 20 height 20
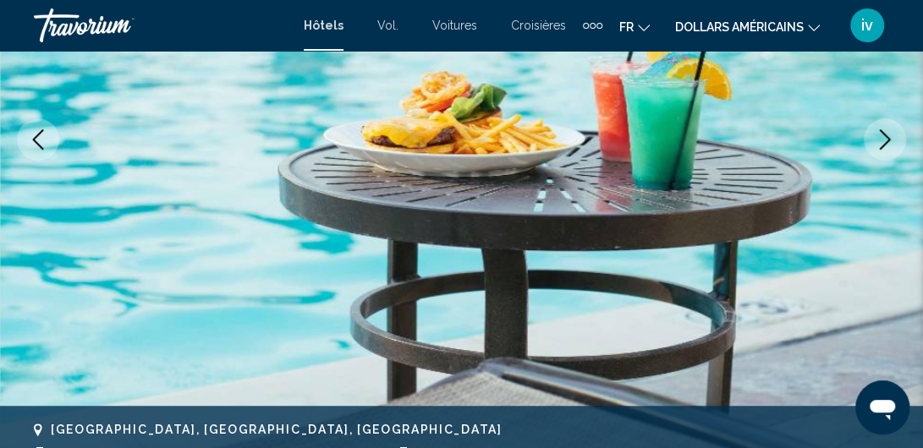
click at [884, 146] on icon "Next image" at bounding box center [885, 139] width 20 height 20
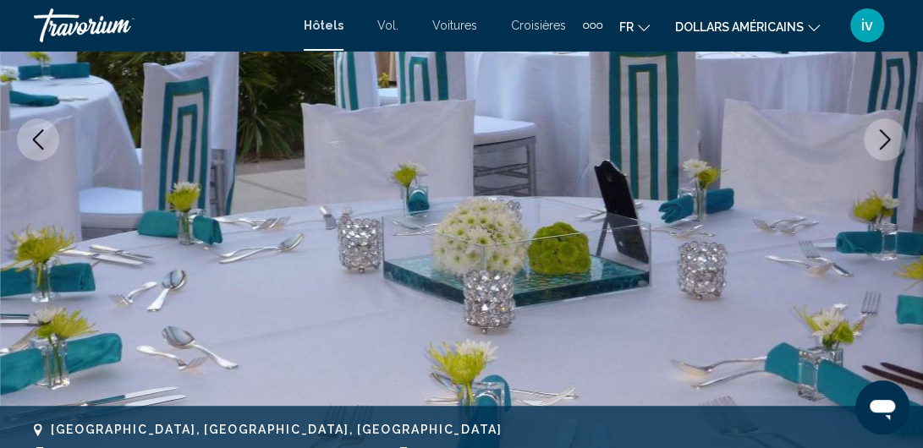
click at [885, 146] on icon "Next image" at bounding box center [885, 139] width 20 height 20
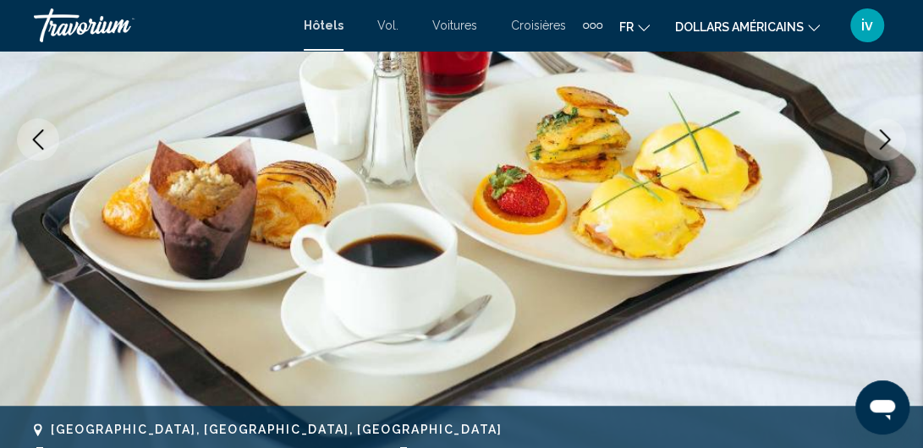
click at [885, 146] on icon "Next image" at bounding box center [885, 139] width 20 height 20
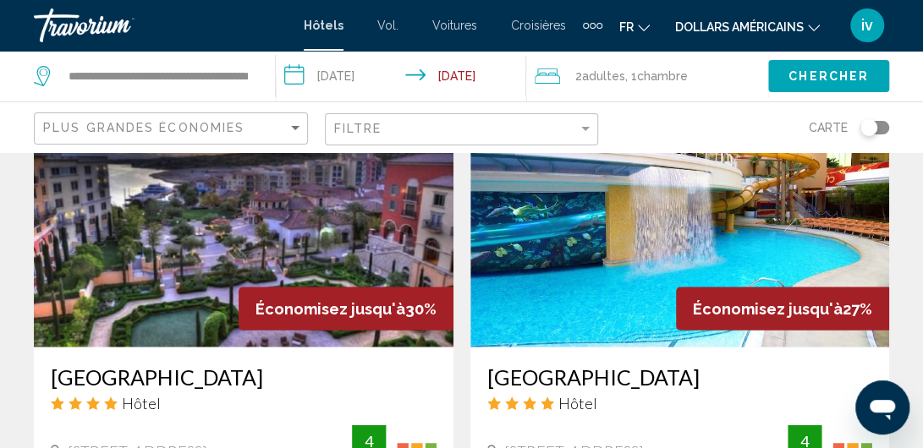
scroll to position [1523, 0]
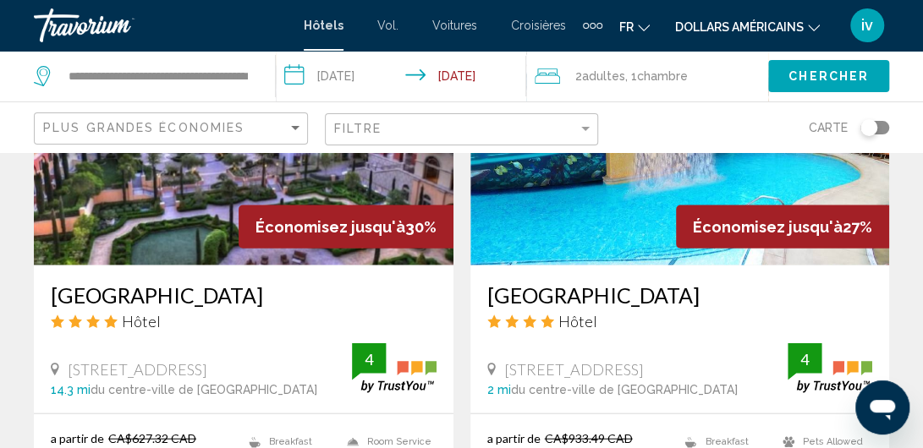
click at [382, 69] on input "**********" at bounding box center [404, 79] width 257 height 56
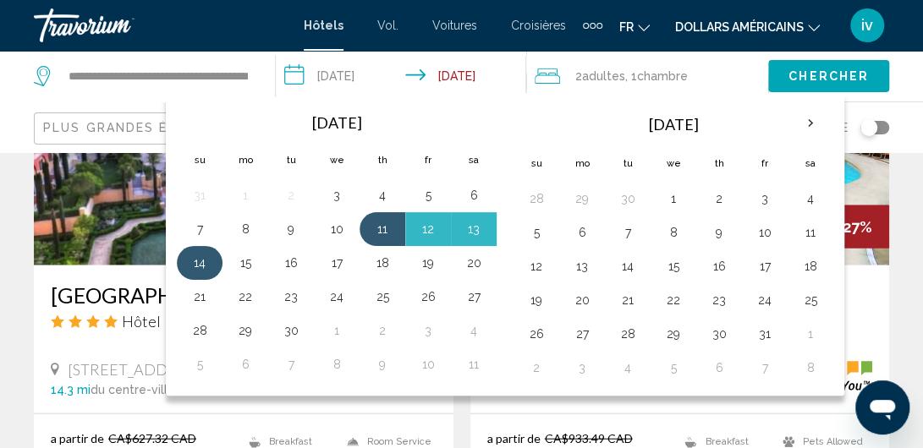
click at [201, 261] on button "14" at bounding box center [199, 263] width 27 height 24
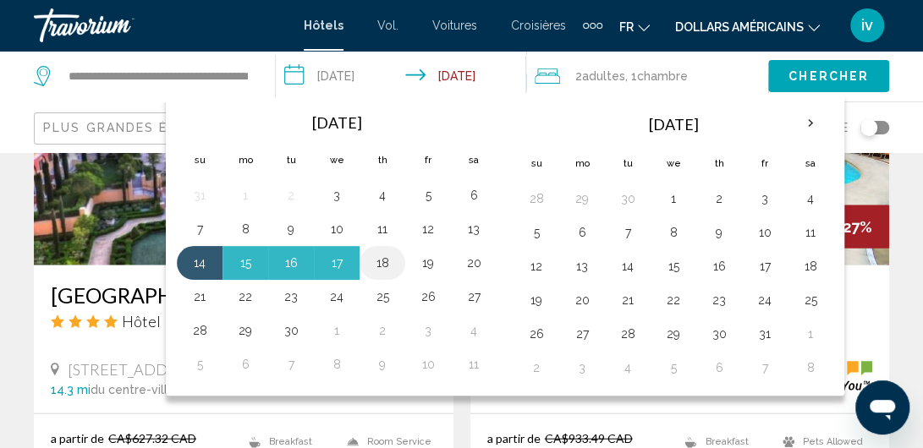
click at [375, 265] on button "18" at bounding box center [382, 263] width 27 height 24
type input "**********"
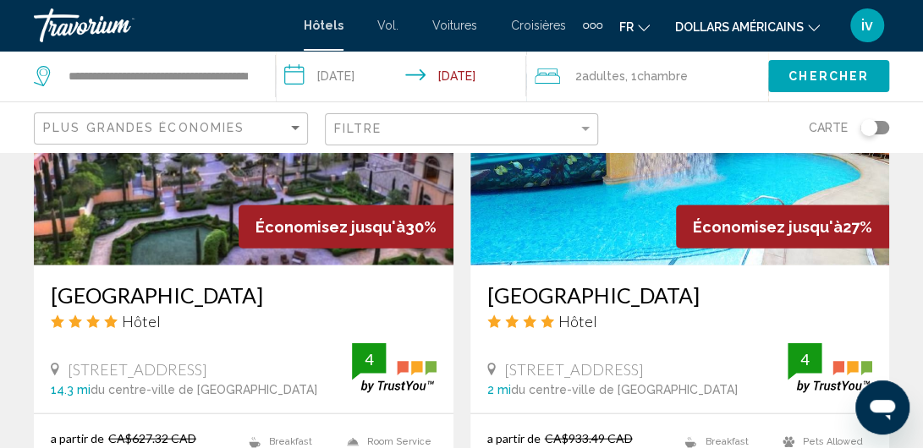
click at [789, 76] on span "Chercher" at bounding box center [829, 77] width 80 height 14
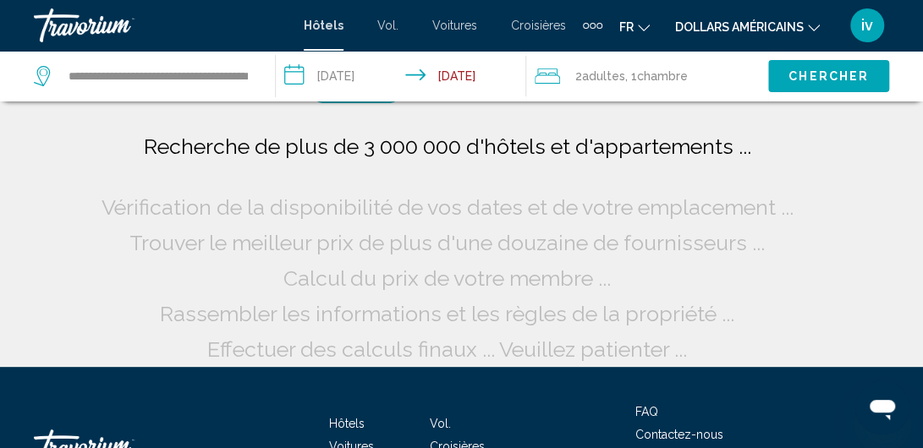
scroll to position [0, 0]
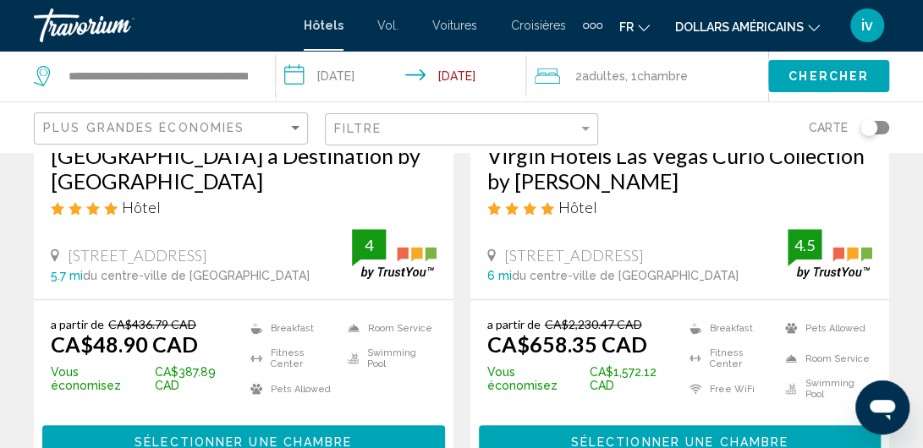
scroll to position [423, 0]
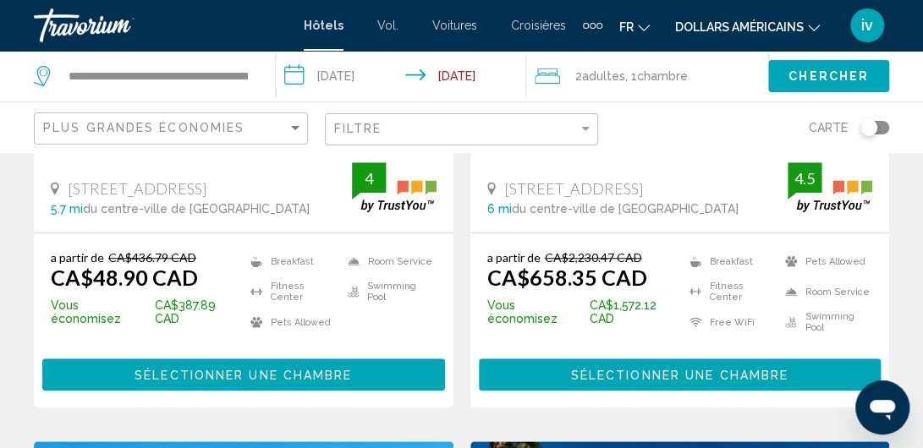
click at [305, 371] on span "Sélectionner une chambre" at bounding box center [243, 376] width 217 height 14
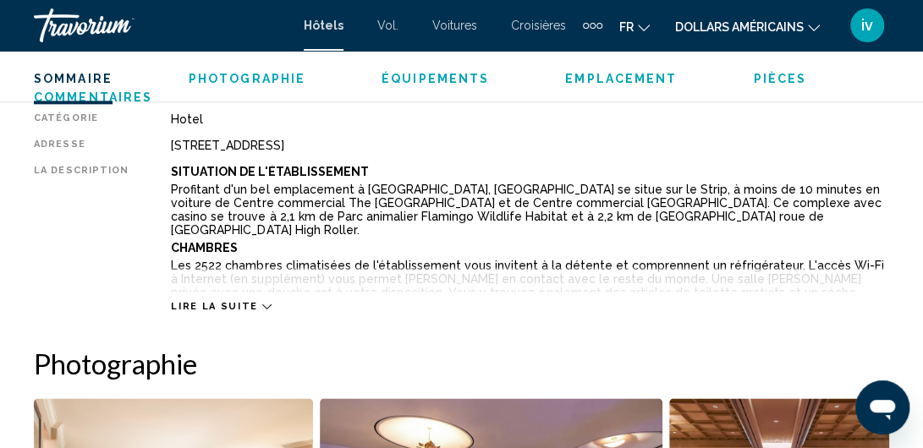
scroll to position [905, 0]
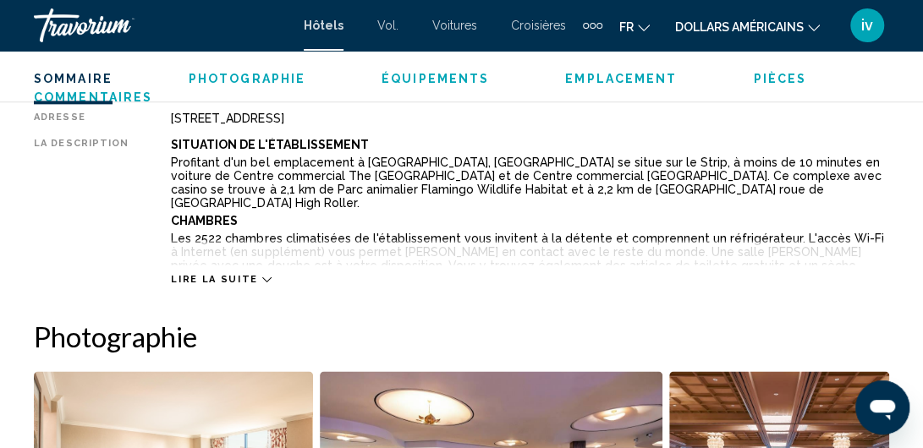
click at [262, 275] on icon "Contenu principal" at bounding box center [266, 279] width 9 height 9
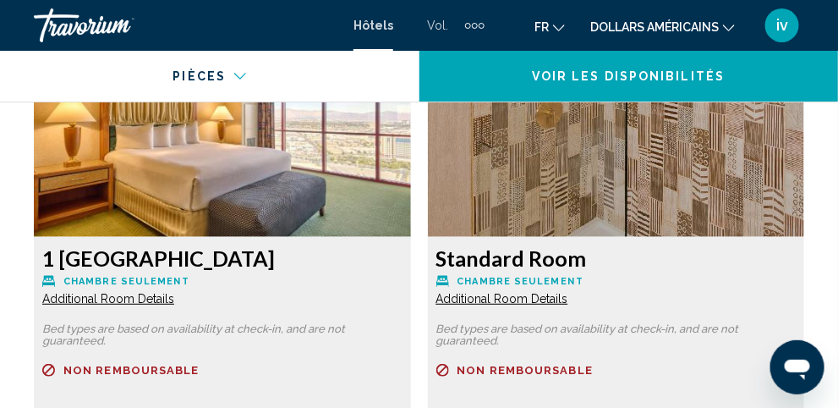
scroll to position [3460, 0]
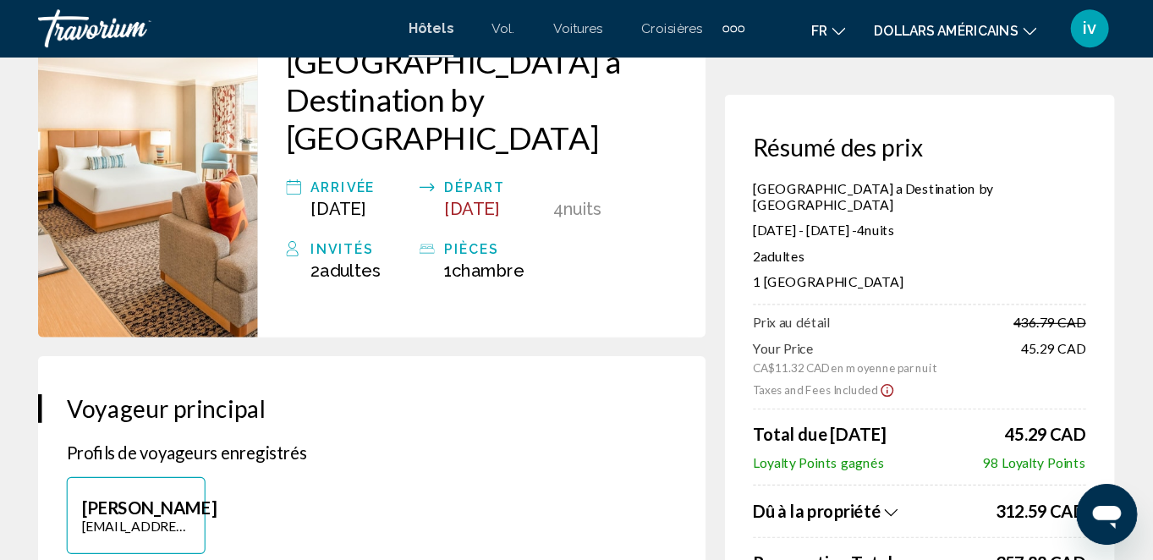
scroll to position [154, 0]
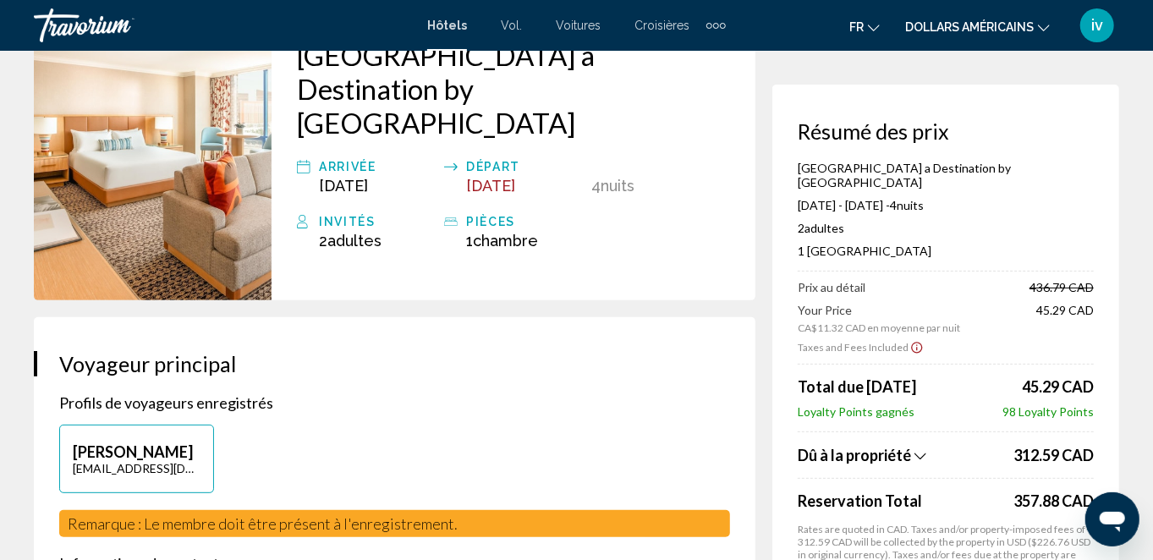
drag, startPoint x: 693, startPoint y: 7, endPoint x: 561, endPoint y: 332, distance: 350.7
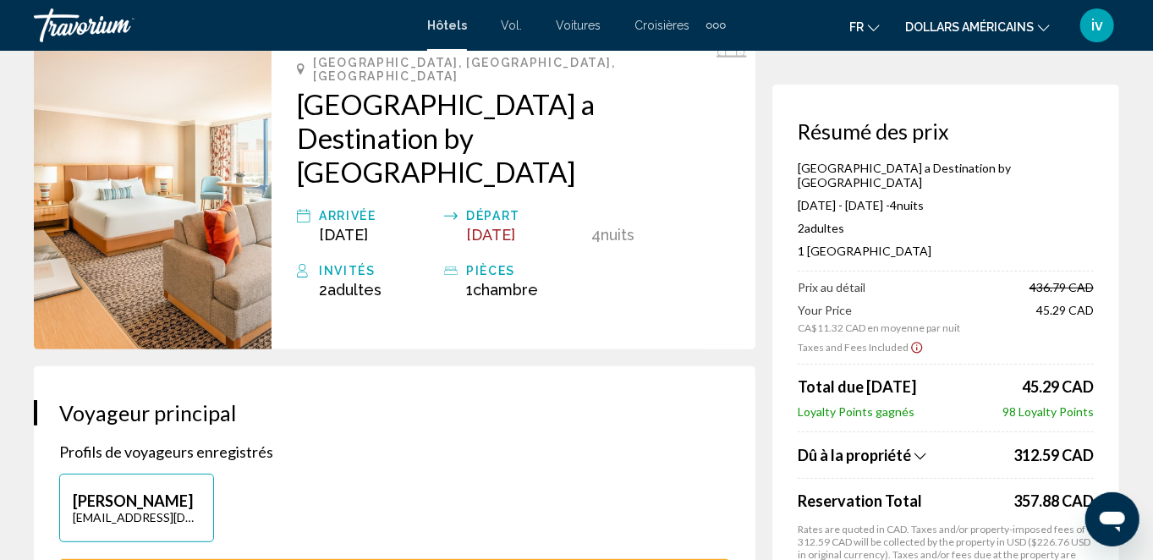
scroll to position [0, 0]
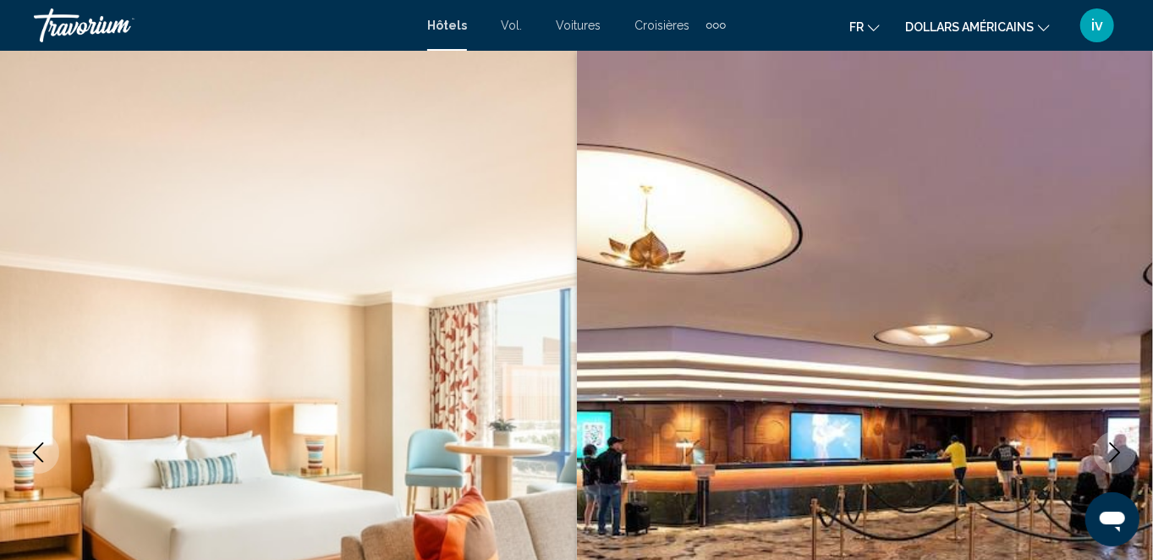
scroll to position [172, 0]
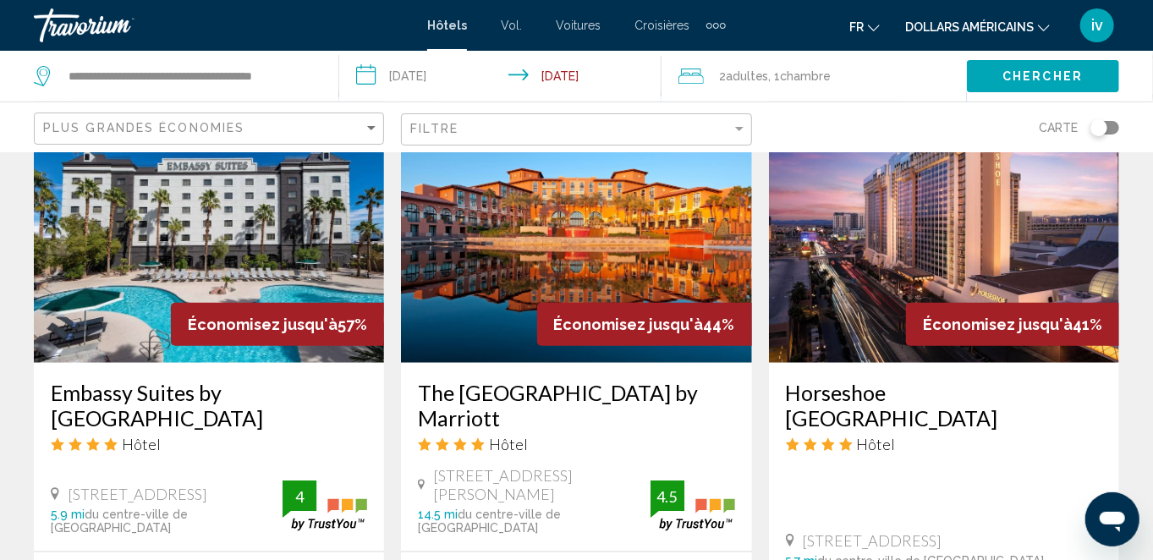
scroll to position [845, 0]
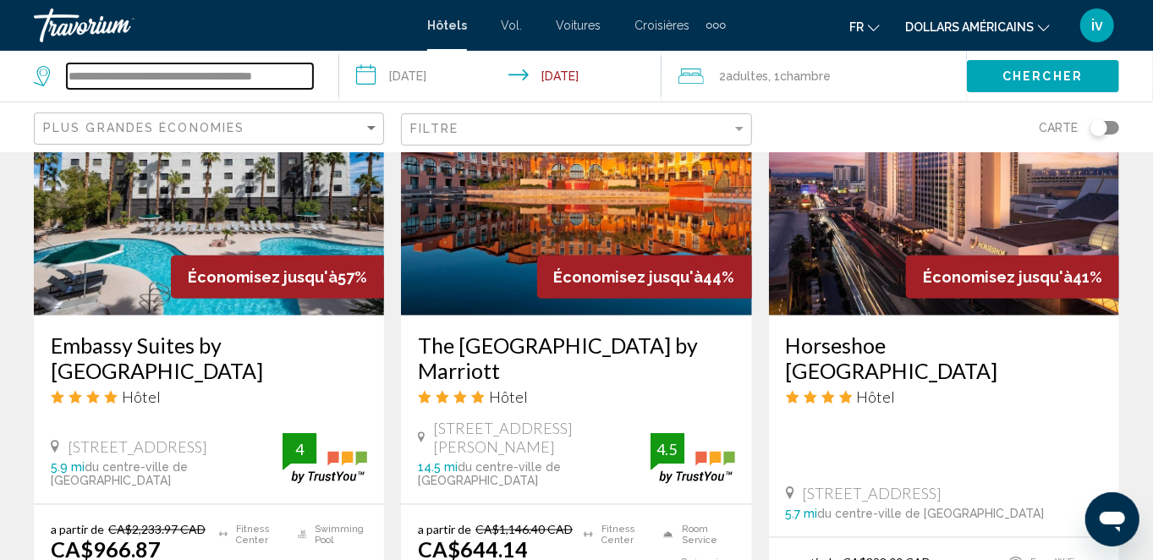
click at [157, 78] on input "**********" at bounding box center [190, 75] width 246 height 25
type input "**********"
